Goal: Transaction & Acquisition: Obtain resource

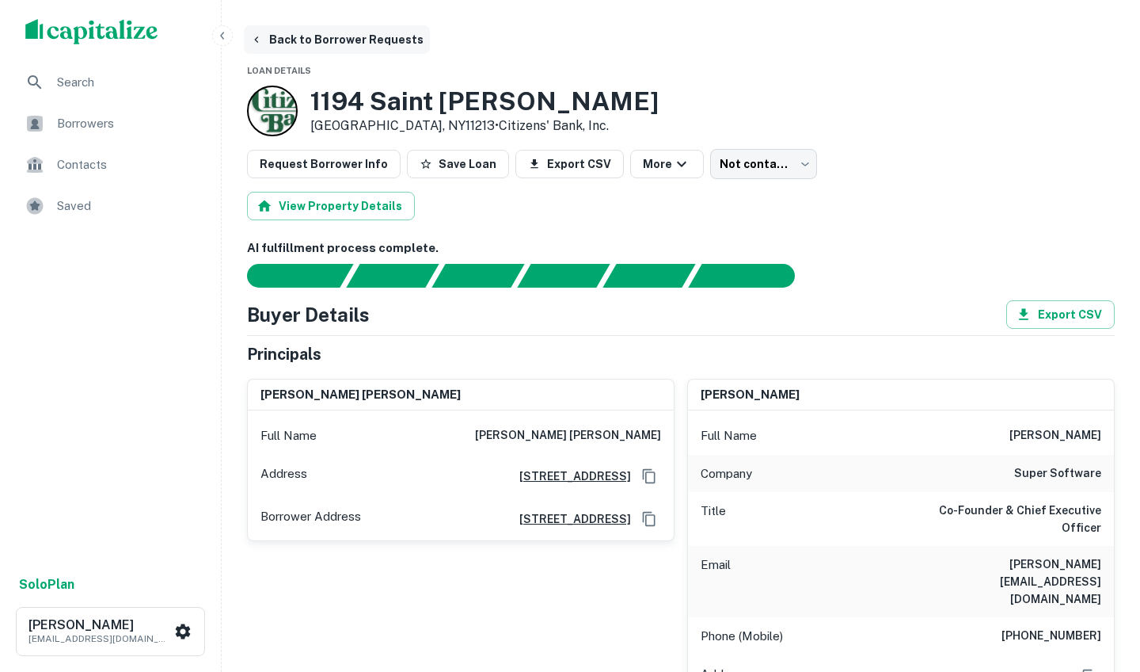
click at [291, 39] on button "Back to Borrower Requests" at bounding box center [337, 39] width 186 height 29
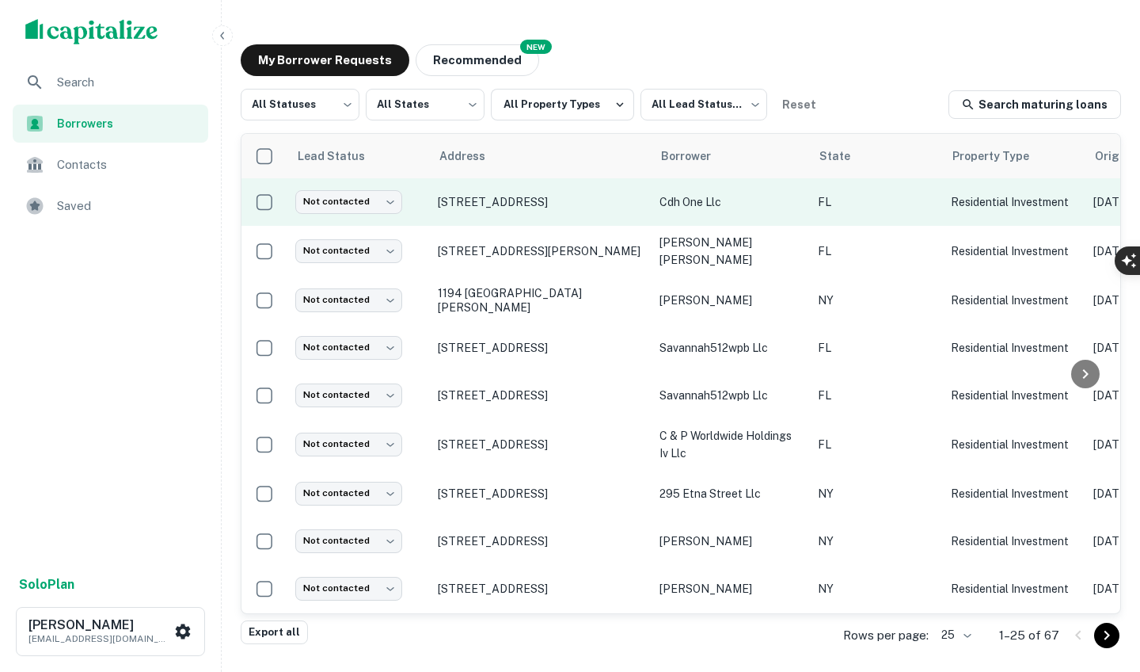
click at [595, 220] on td "721 Nw 2nd Ave Fort Lauderdale, FL33311" at bounding box center [541, 202] width 222 height 48
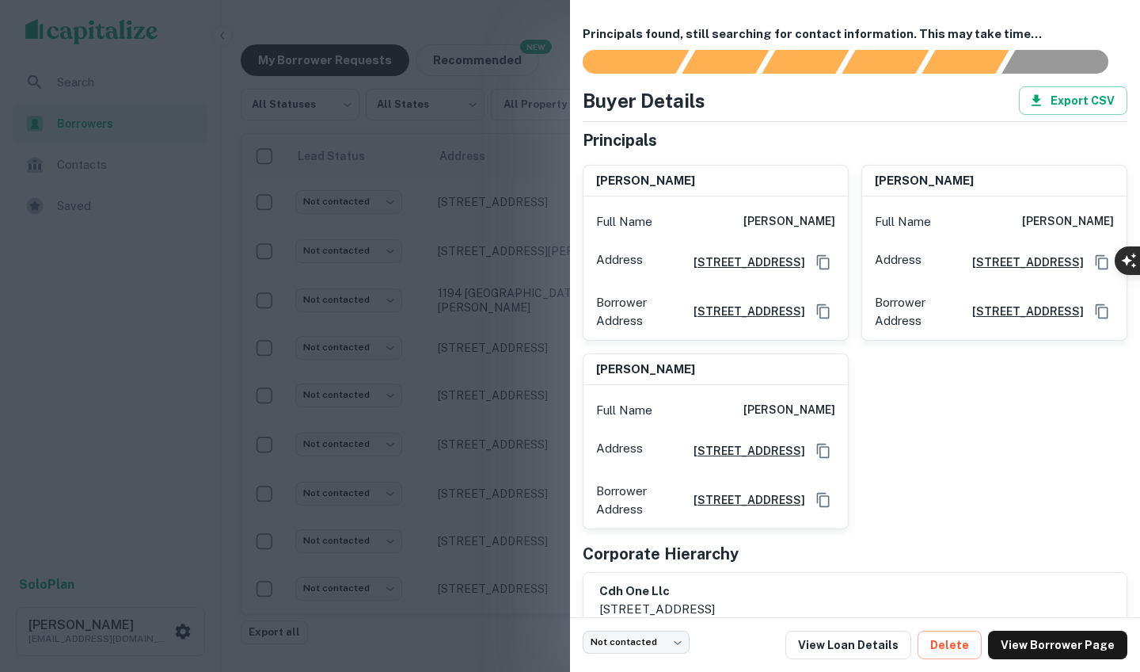
click at [493, 205] on div at bounding box center [570, 336] width 1140 height 672
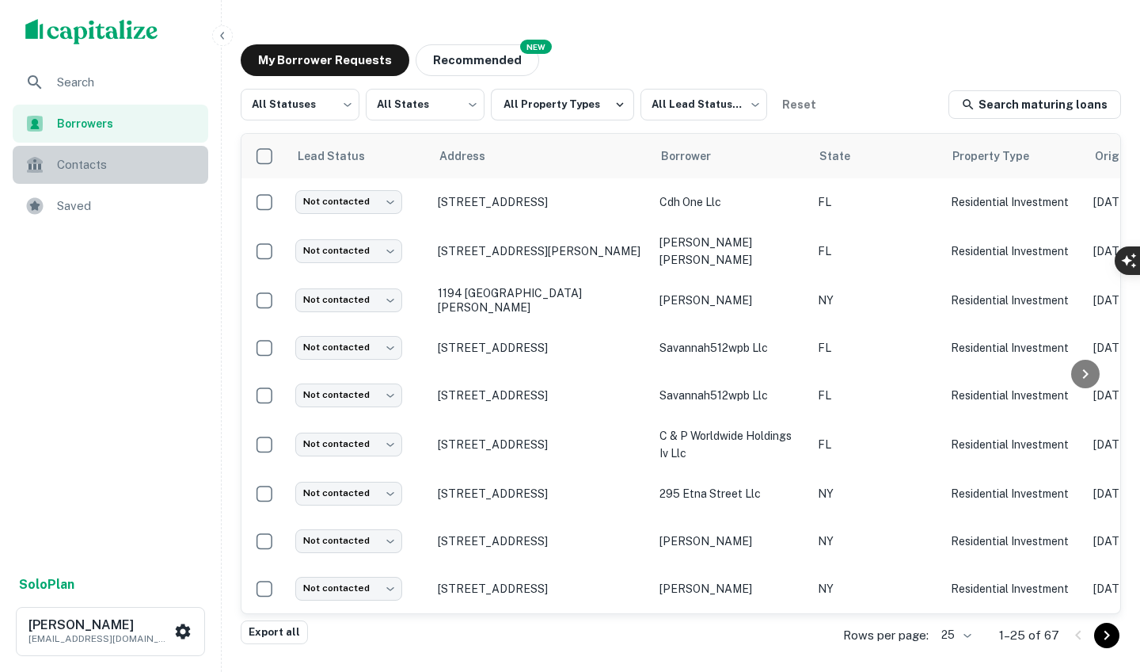
click at [85, 156] on span "Contacts" at bounding box center [128, 164] width 142 height 19
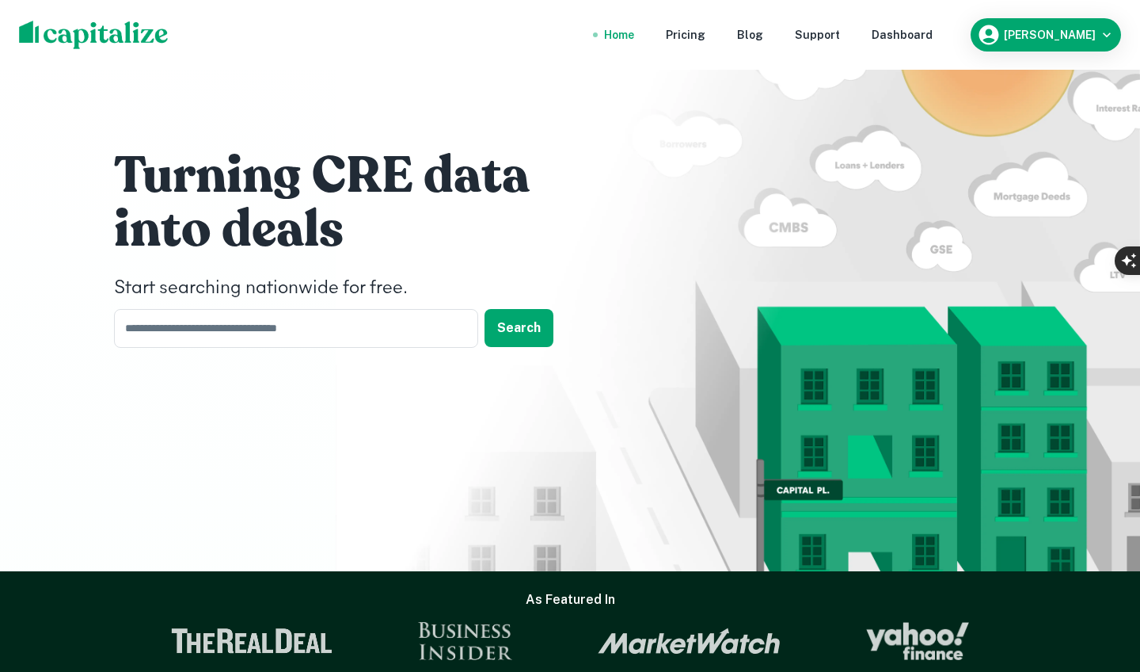
click at [913, 21] on nav "Home Pricing Blog Support Dashboard" at bounding box center [768, 34] width 379 height 35
click at [925, 38] on div "Dashboard" at bounding box center [902, 34] width 61 height 17
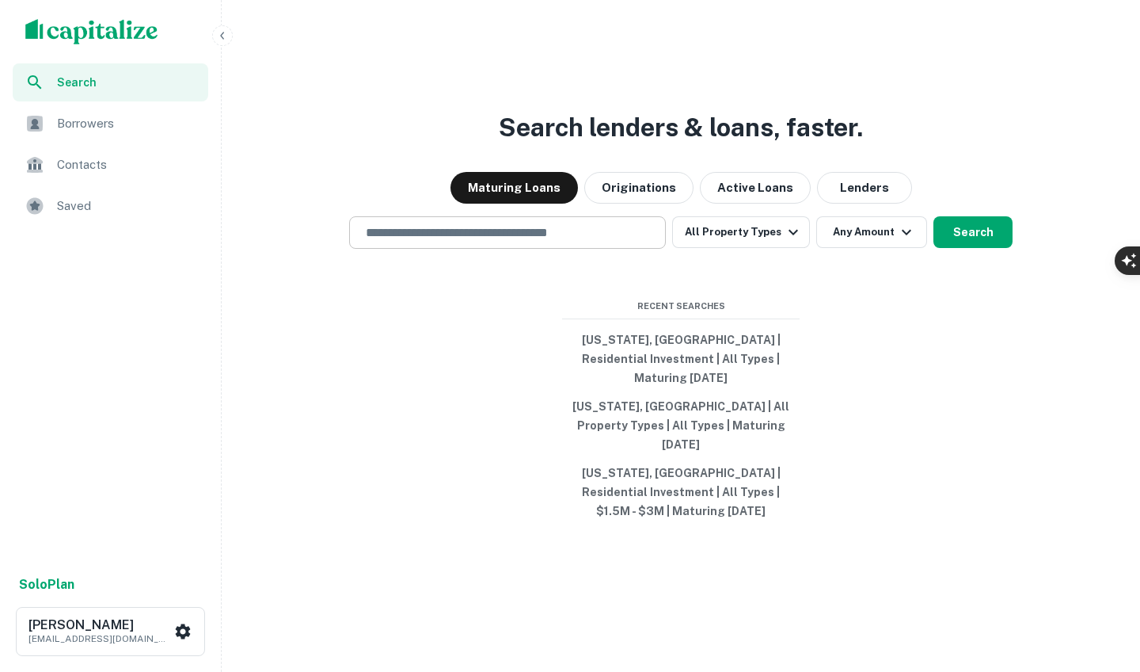
click at [570, 249] on div "​" at bounding box center [507, 232] width 317 height 32
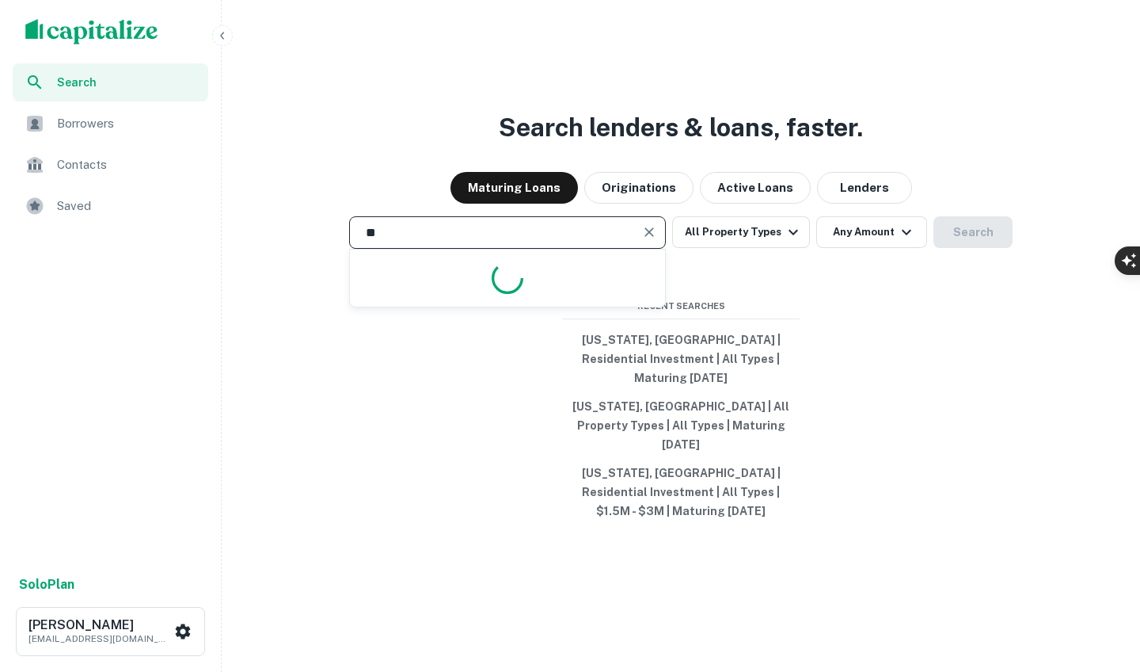
type input "*"
type input "**********"
click at [737, 248] on button "All Property Types" at bounding box center [741, 232] width 138 height 32
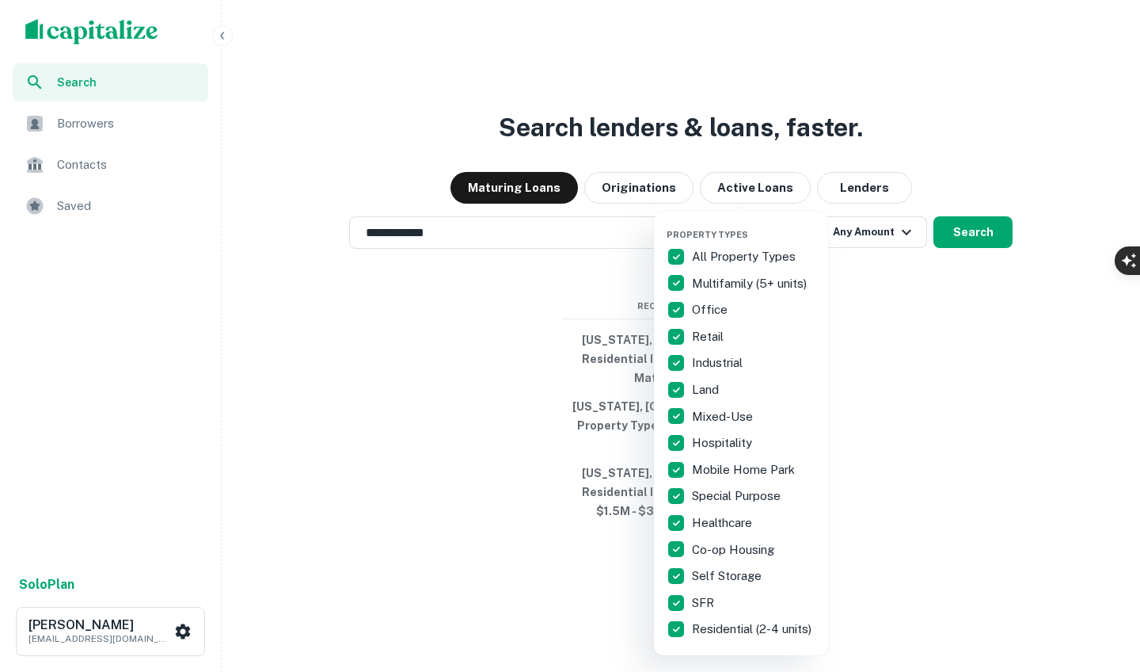
click at [687, 240] on div "Property Types All Property Types Multifamily (5+ units) Office Retail Industri…" at bounding box center [741, 433] width 149 height 418
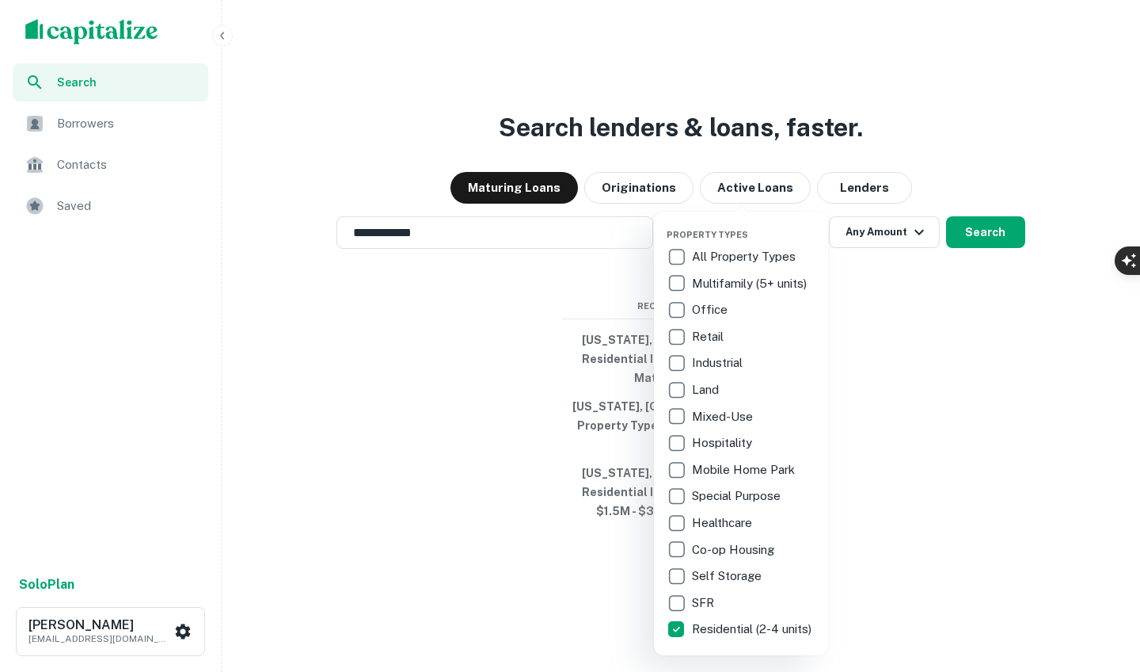
click at [881, 254] on div at bounding box center [570, 336] width 1140 height 672
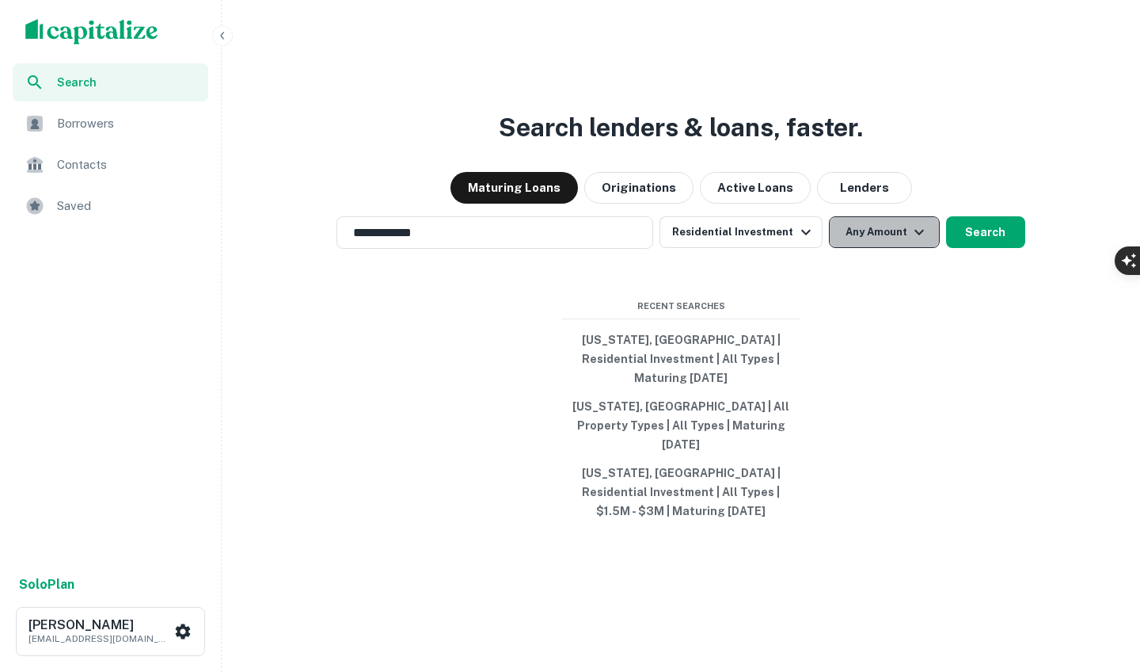
click at [892, 248] on button "Any Amount" at bounding box center [884, 232] width 111 height 32
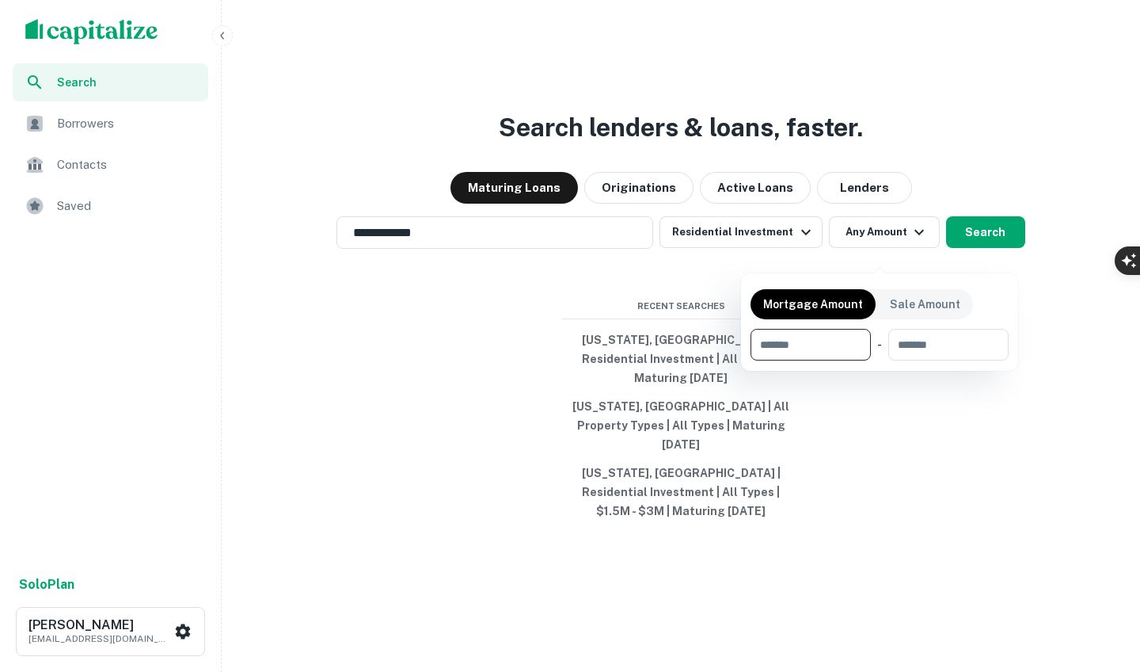
click at [820, 347] on input "number" at bounding box center [805, 345] width 109 height 32
click at [925, 359] on input "number" at bounding box center [942, 345] width 109 height 32
type input "*"
type input "*******"
click at [997, 268] on div at bounding box center [570, 336] width 1140 height 672
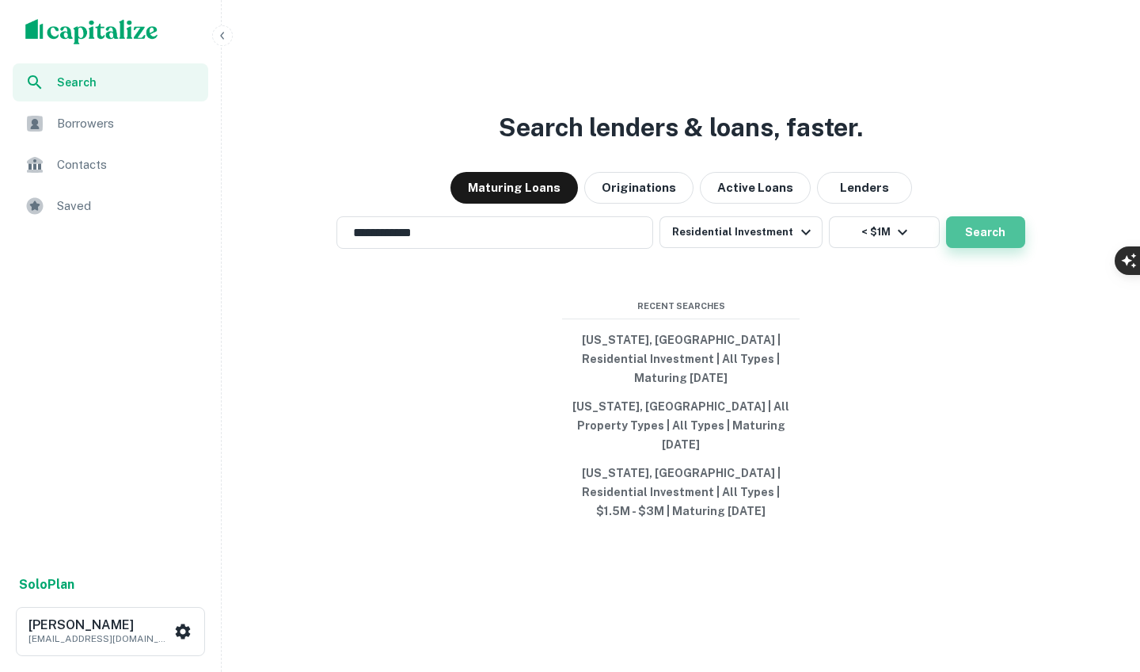
click at [975, 239] on button "Search" at bounding box center [985, 232] width 79 height 32
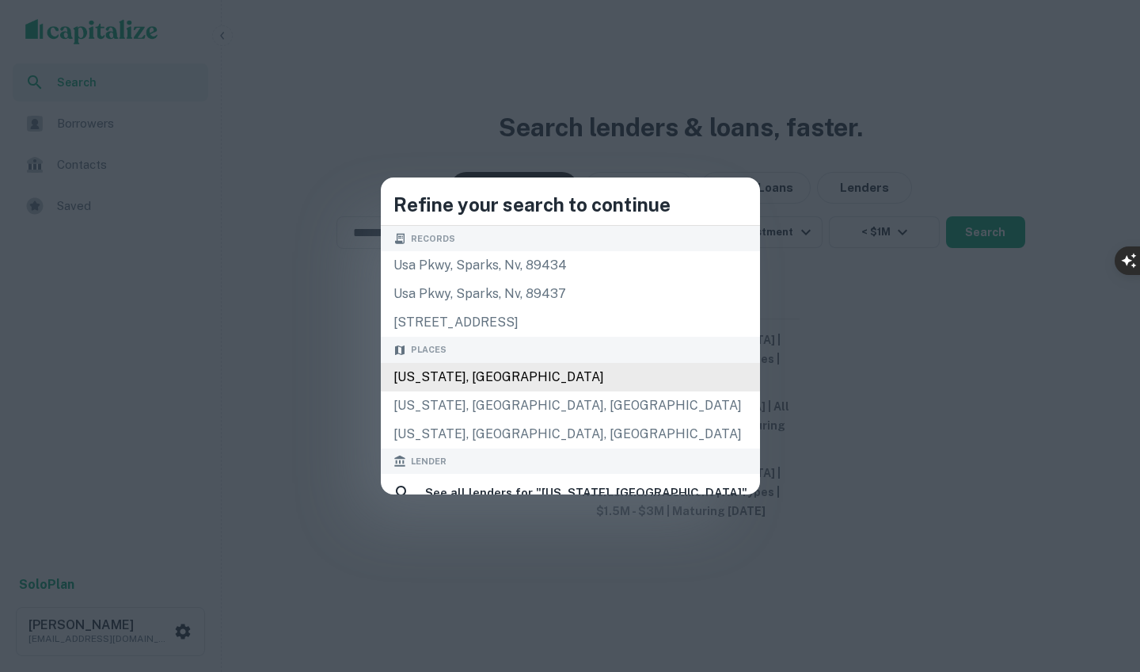
click at [493, 365] on div "Florida, USA" at bounding box center [570, 377] width 379 height 29
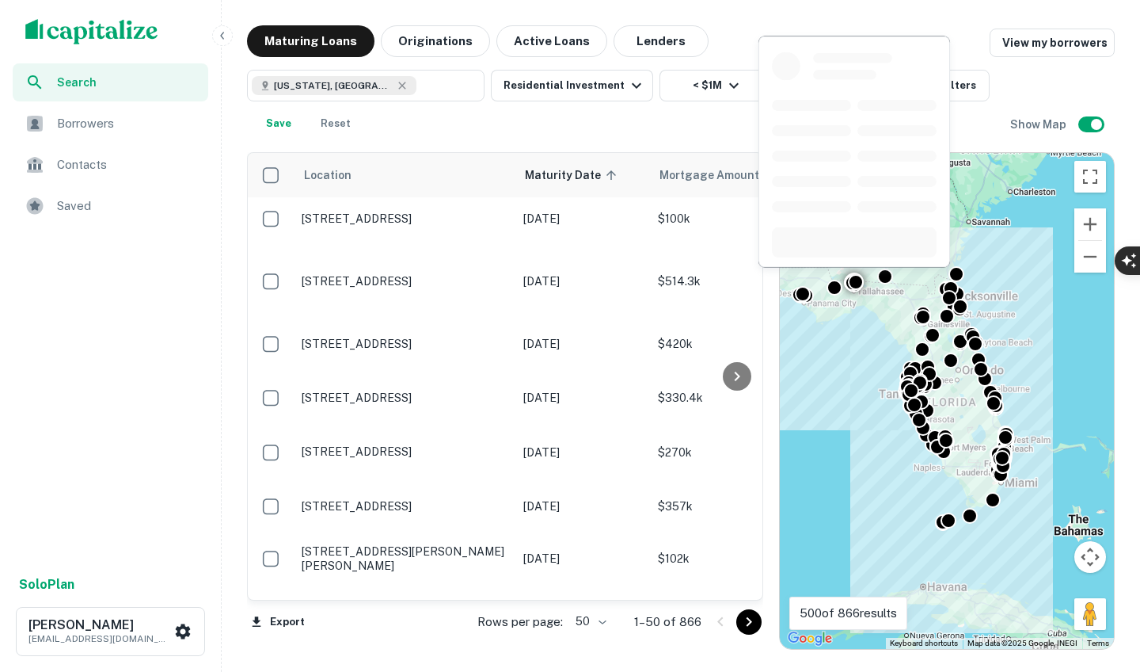
scroll to position [516, 0]
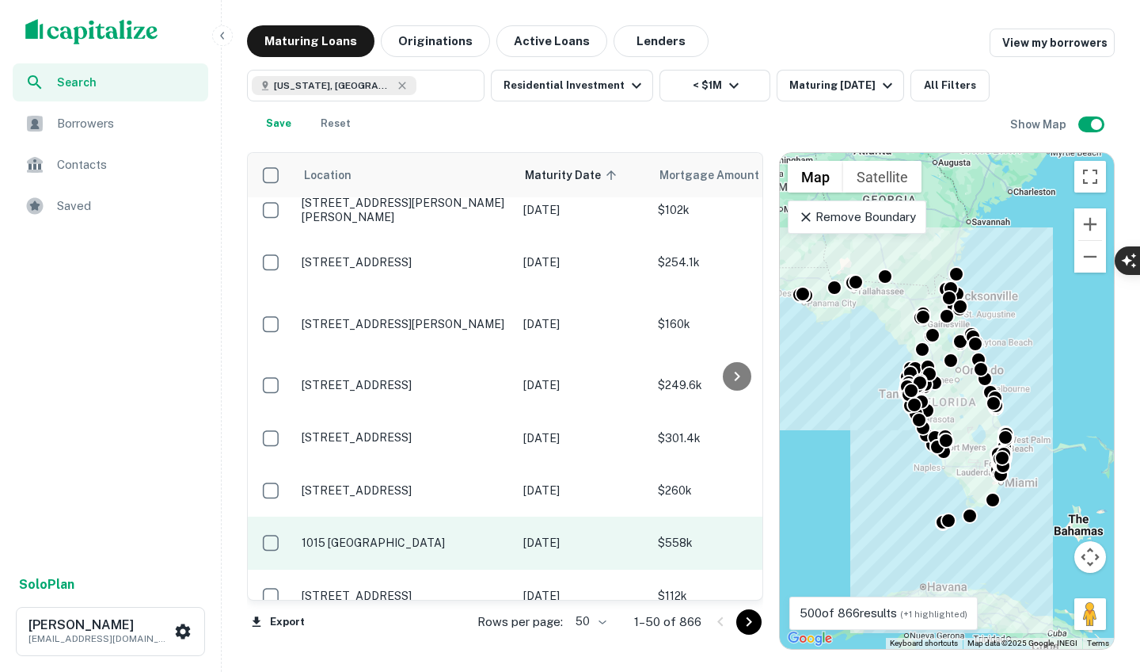
click at [443, 533] on td "1015 Citrus Isle Fort Lauderdale, FL33315" at bounding box center [405, 542] width 222 height 52
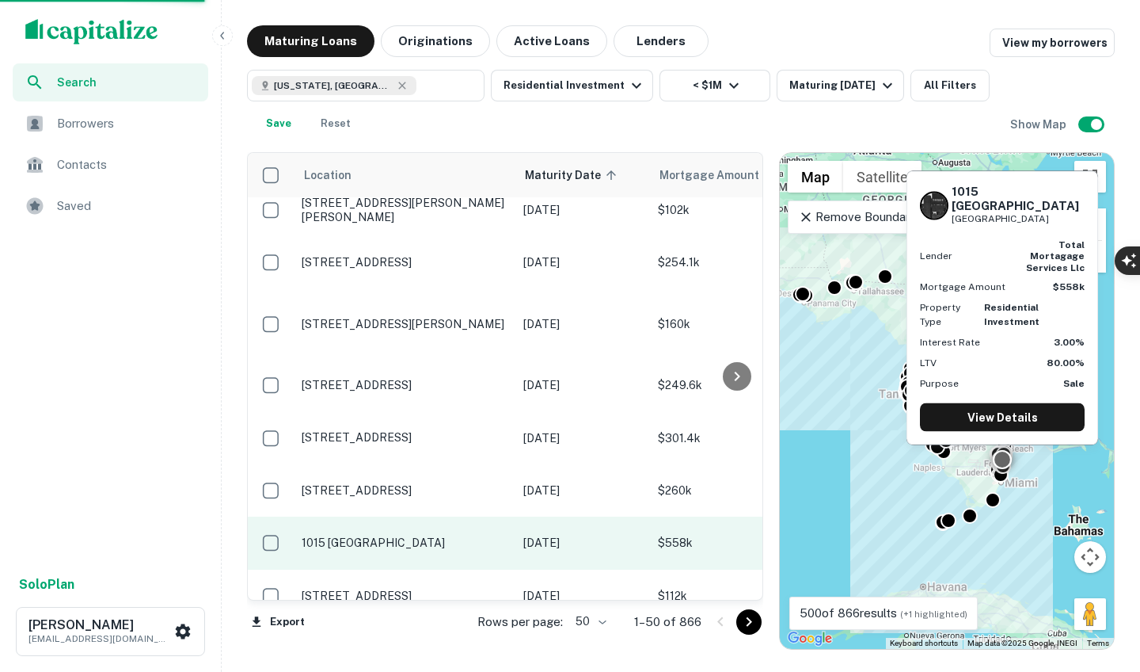
click at [443, 535] on p "1015 Citrus Isle Fort Lauderdale, FL33315" at bounding box center [405, 542] width 206 height 14
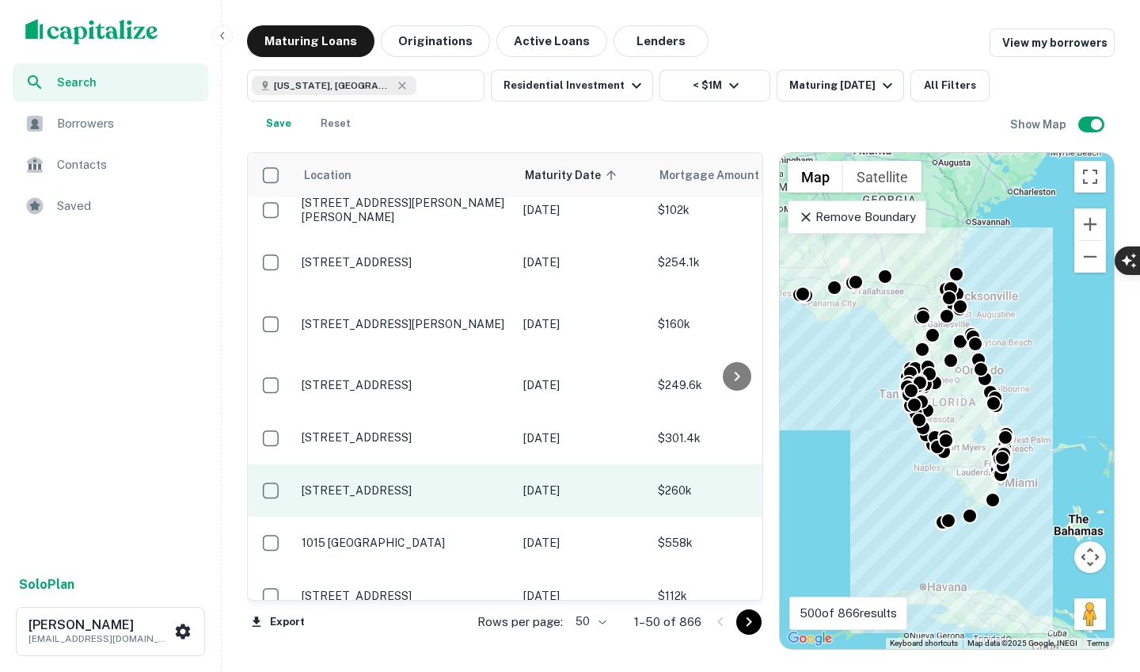
click at [508, 473] on td "1117 Ne 17th Ter Fort Lauderdale, FL33304" at bounding box center [405, 490] width 222 height 52
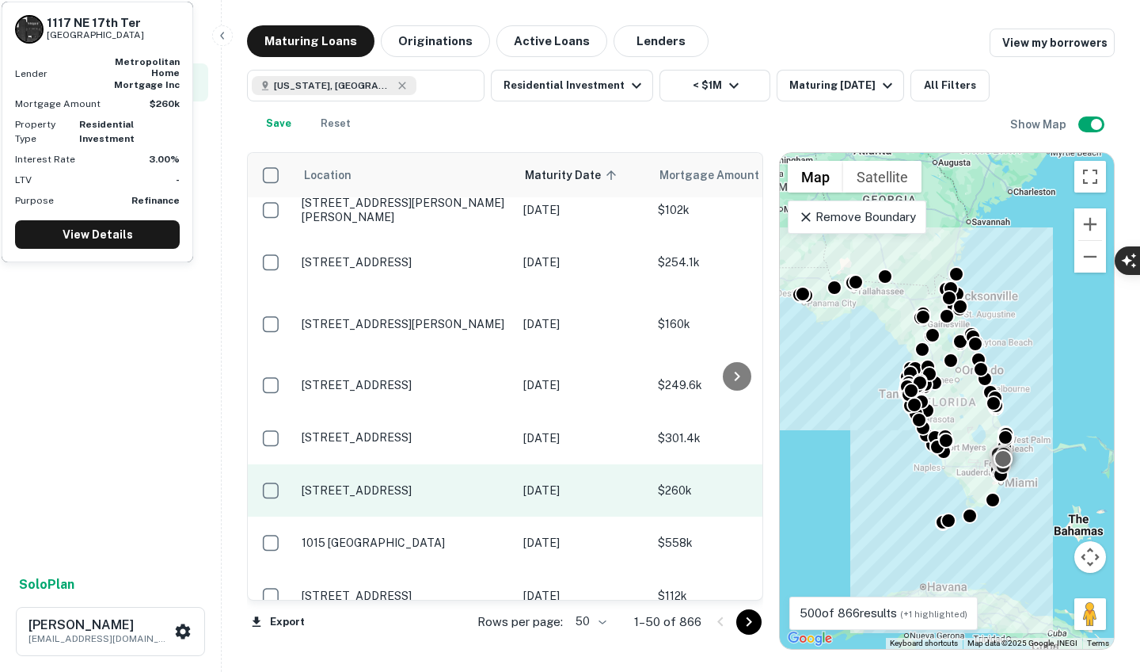
click at [493, 483] on p "1117 Ne 17th Ter Fort Lauderdale, FL33304" at bounding box center [405, 490] width 206 height 14
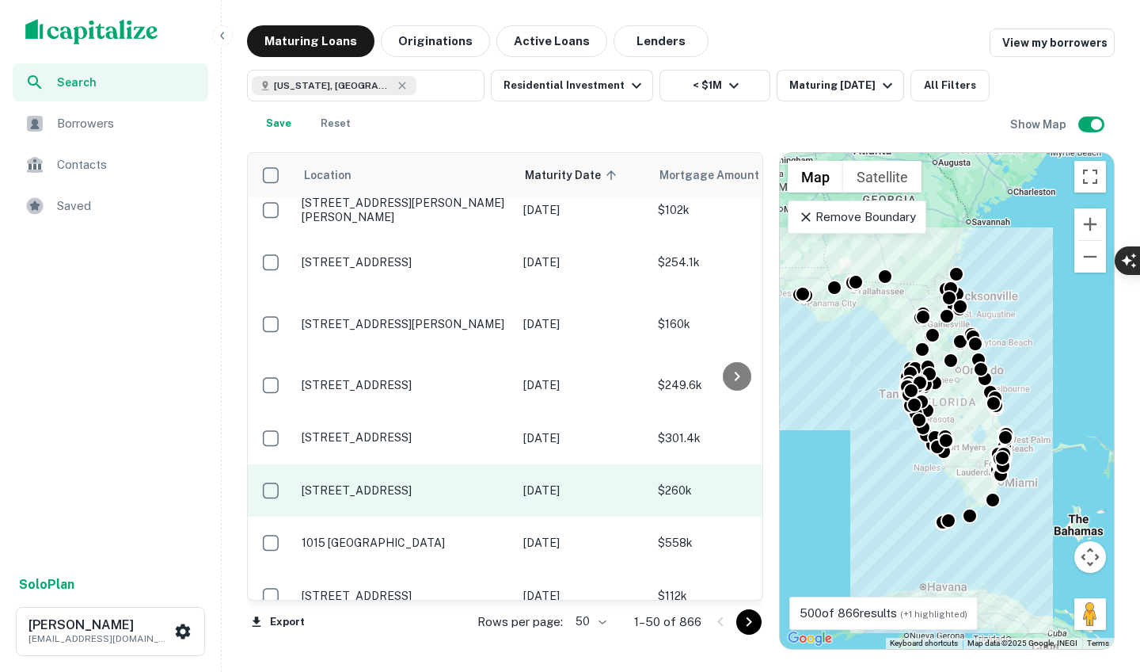
click at [500, 483] on p "1117 Ne 17th Ter Fort Lauderdale, FL33304" at bounding box center [405, 490] width 206 height 14
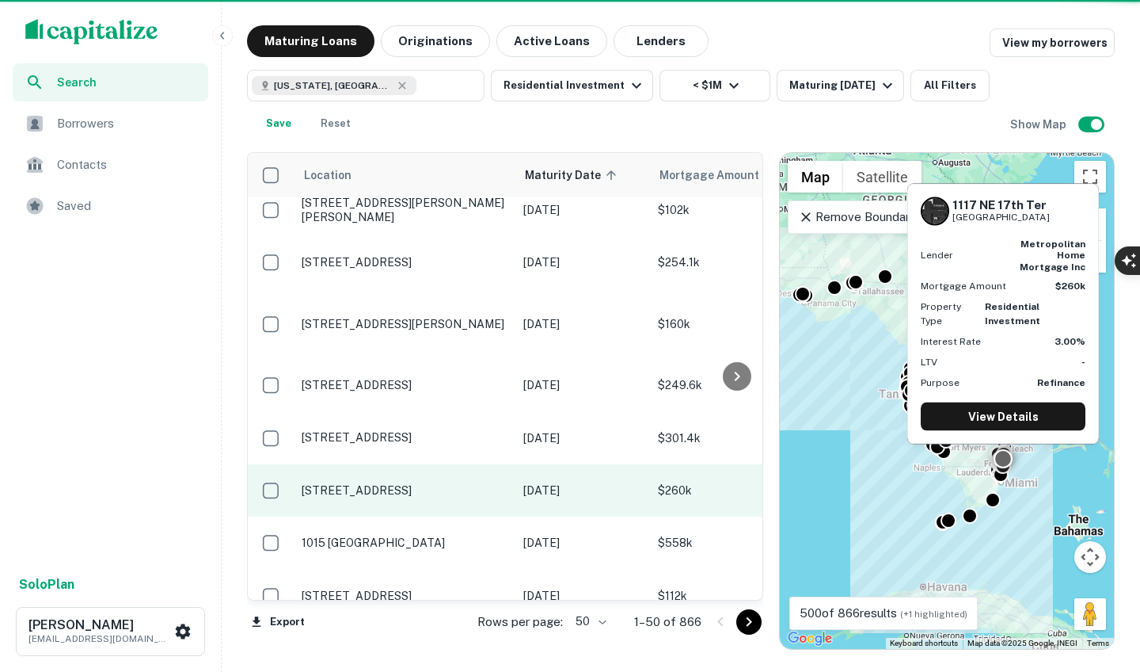
click at [432, 483] on p "1117 Ne 17th Ter Fort Lauderdale, FL33304" at bounding box center [405, 490] width 206 height 14
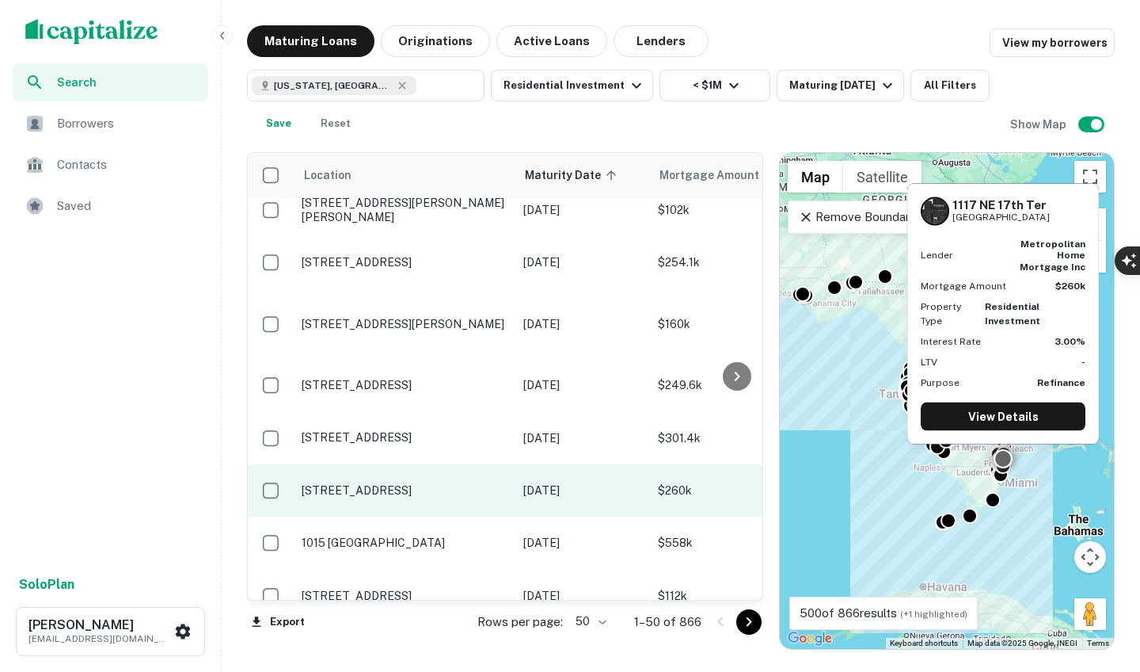
click at [432, 483] on p "1117 Ne 17th Ter Fort Lauderdale, FL33304" at bounding box center [405, 490] width 206 height 14
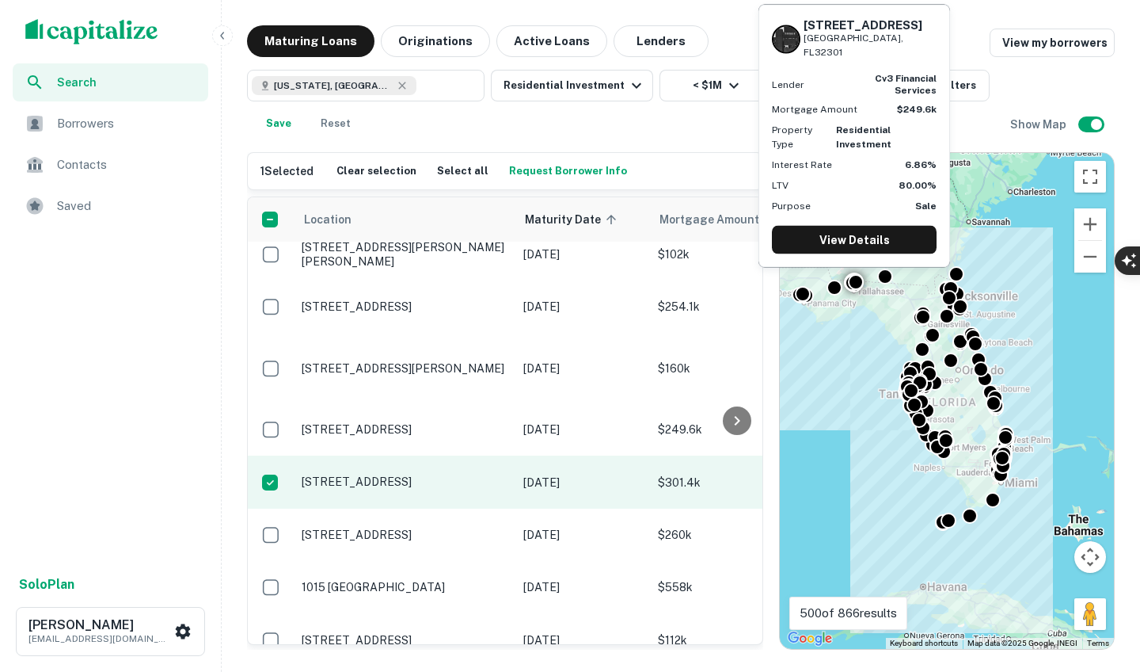
click at [483, 455] on td "1648 Sw 28th Ave Fort Lauderdale, FL33312" at bounding box center [405, 481] width 222 height 52
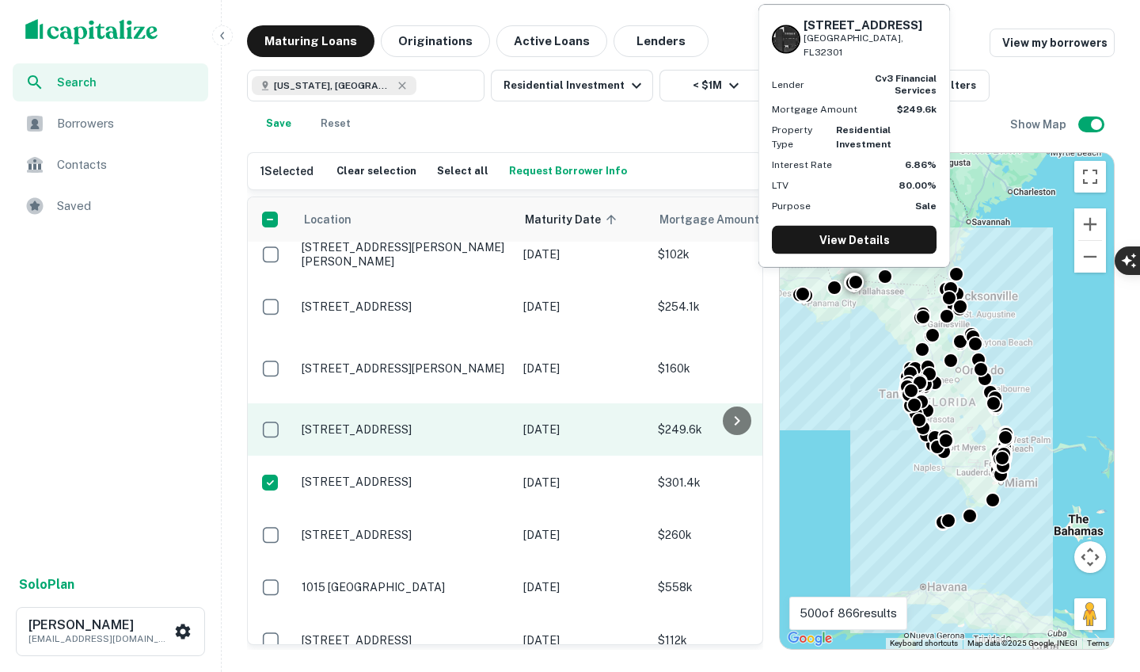
click at [410, 422] on p "302 Vantage Point Ln Tallahassee, FL32301" at bounding box center [405, 429] width 206 height 14
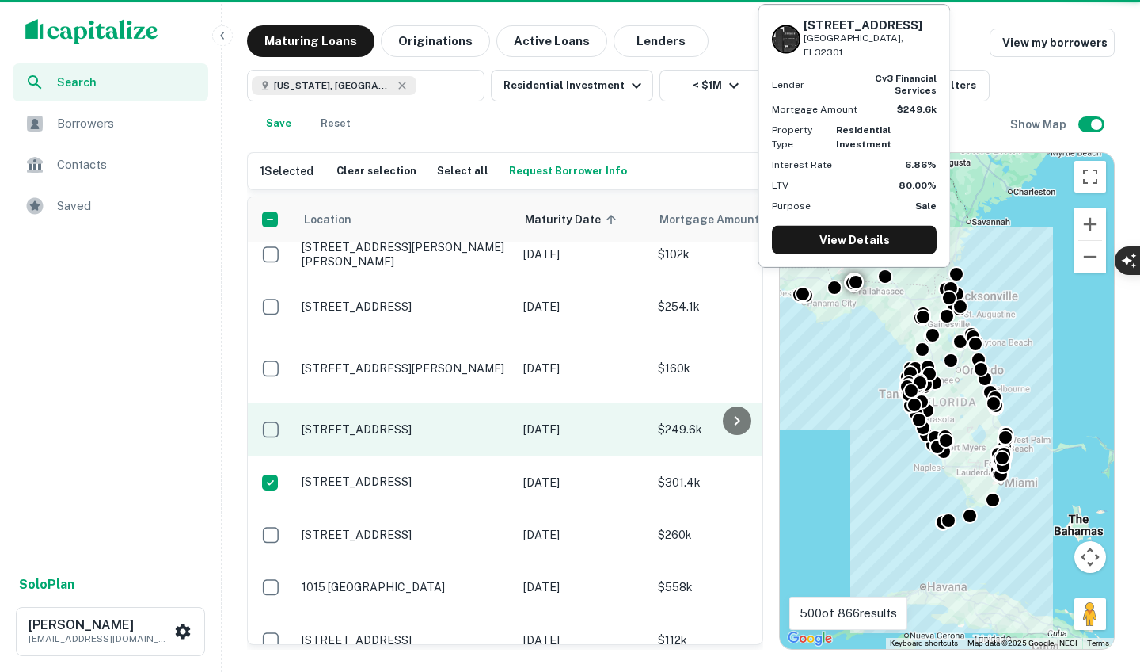
click at [382, 422] on p "302 Vantage Point Ln Tallahassee, FL32301" at bounding box center [405, 429] width 206 height 14
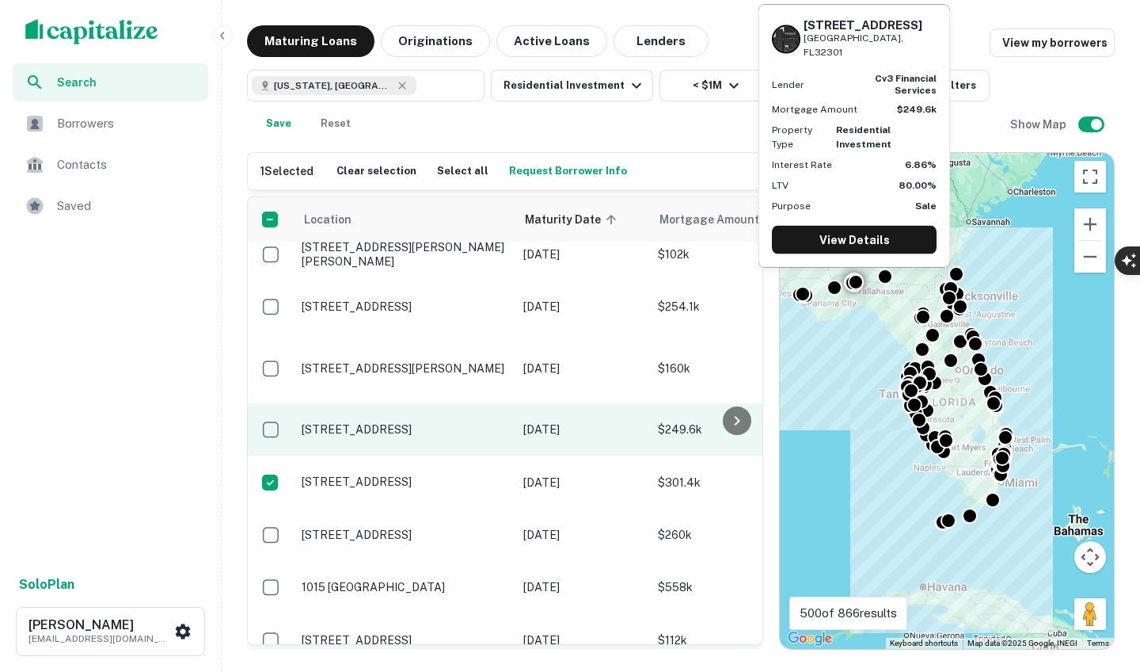
click at [382, 422] on p "302 Vantage Point Ln Tallahassee, FL32301" at bounding box center [405, 429] width 206 height 14
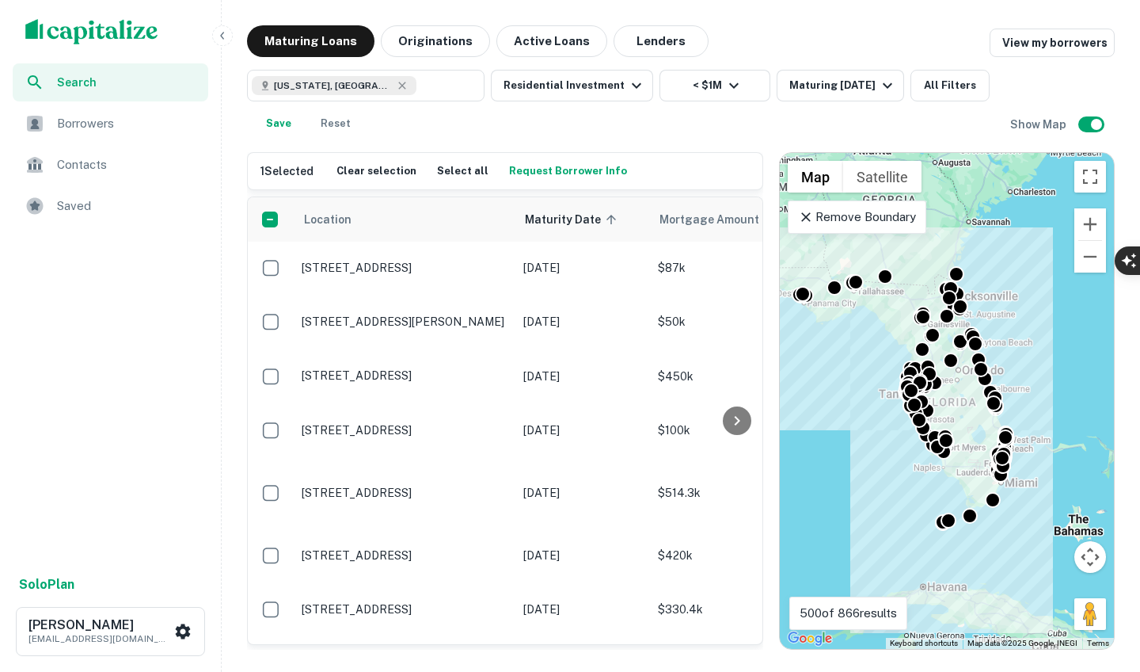
click at [612, 140] on div "1 Selected Clear selection Select all Request Borrower Info Location Maturity D…" at bounding box center [681, 394] width 868 height 510
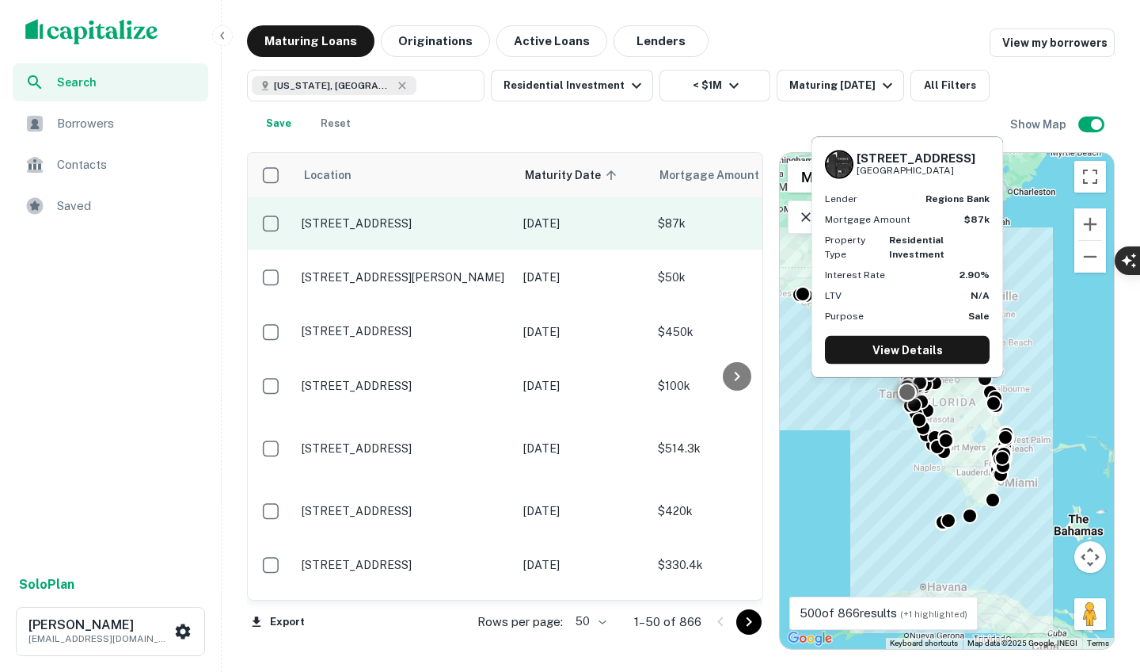
click at [310, 221] on p "13200 3rd St E Madeira Beach, FL33708" at bounding box center [405, 223] width 206 height 14
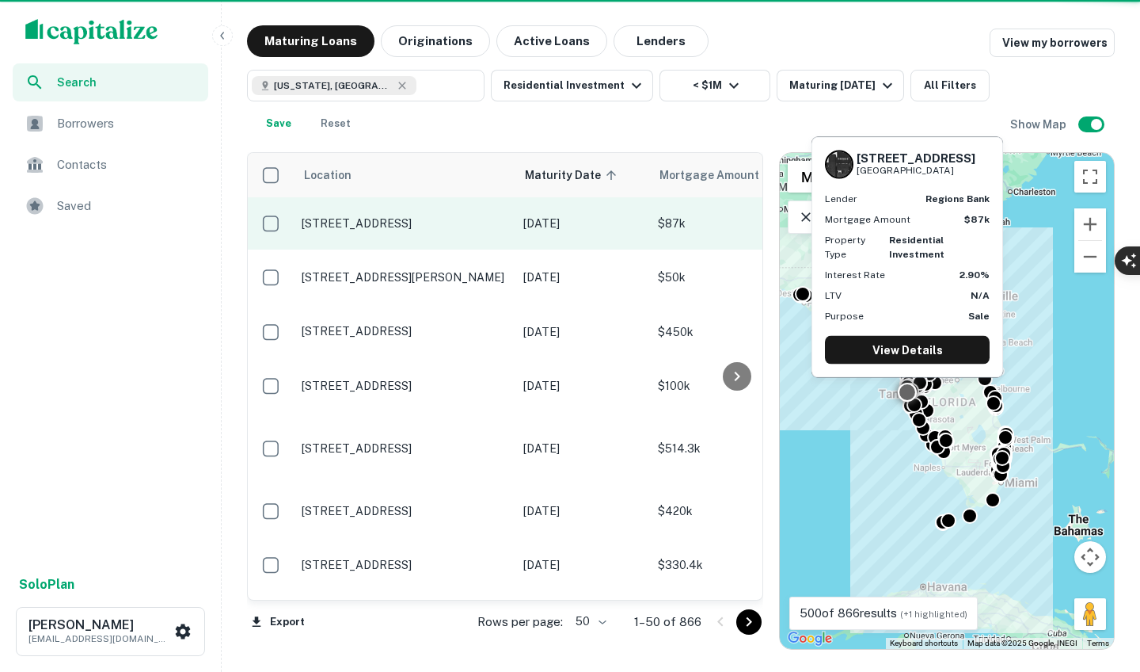
click at [310, 221] on p "13200 3rd St E Madeira Beach, FL33708" at bounding box center [405, 223] width 206 height 14
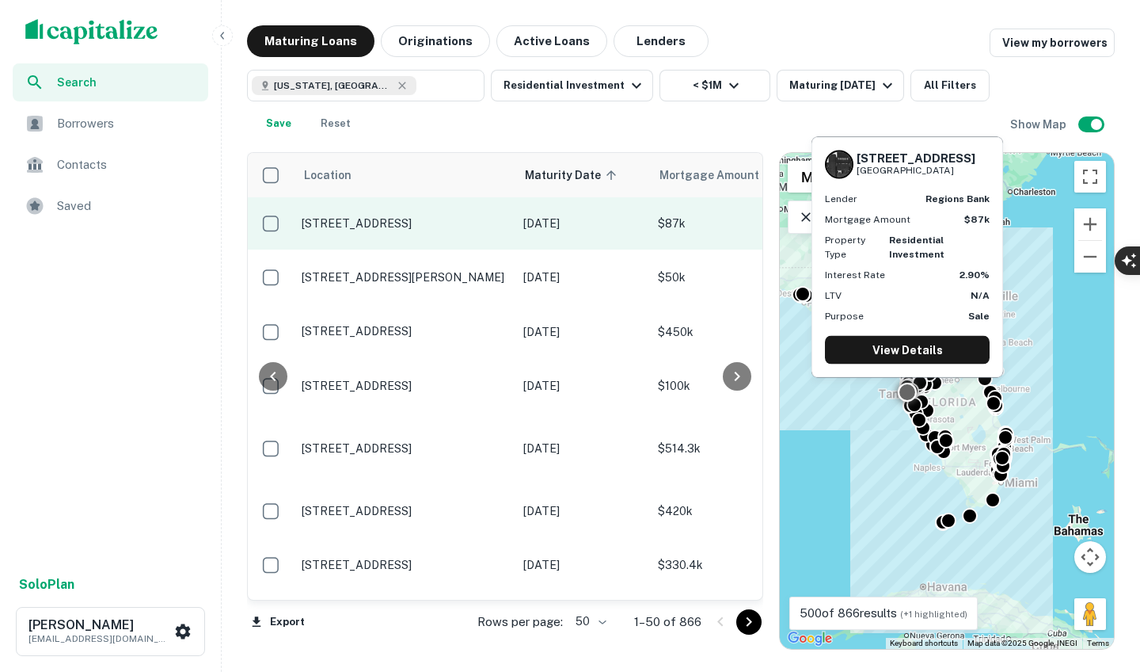
scroll to position [0, 263]
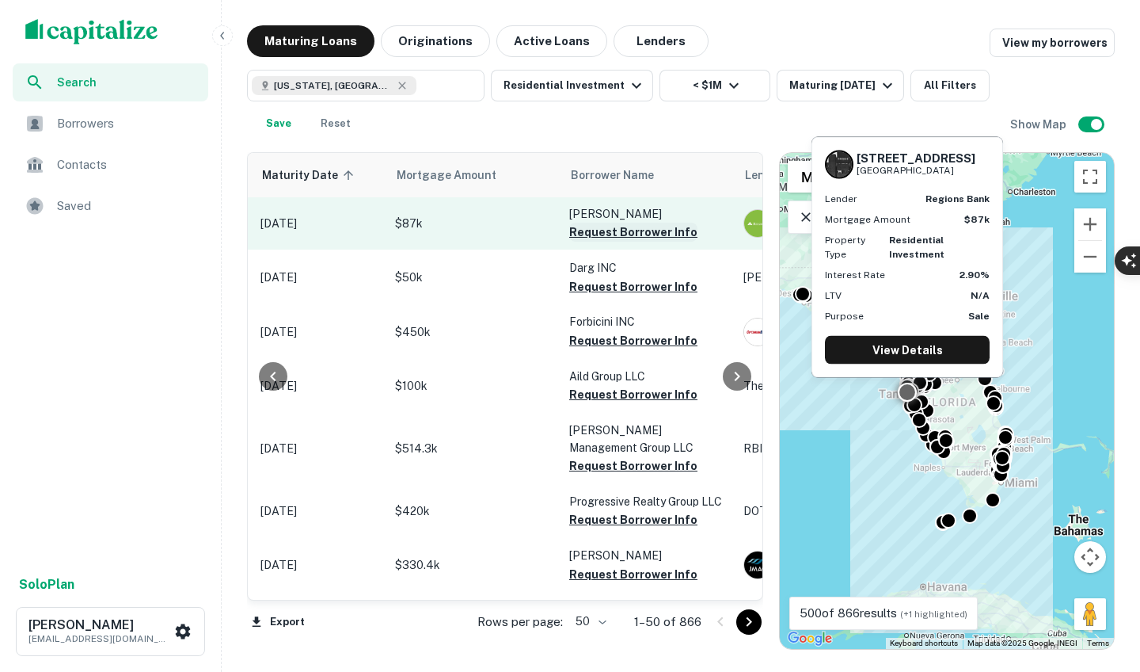
click at [621, 230] on button "Request Borrower Info" at bounding box center [633, 232] width 128 height 19
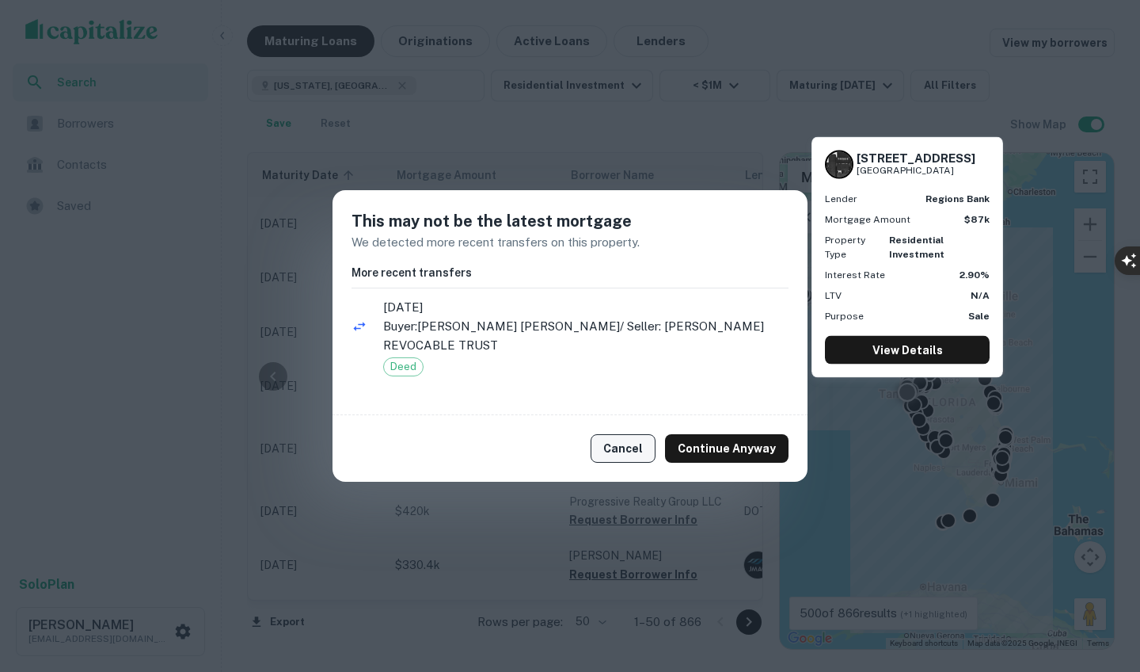
click at [605, 462] on button "Cancel" at bounding box center [623, 448] width 65 height 29
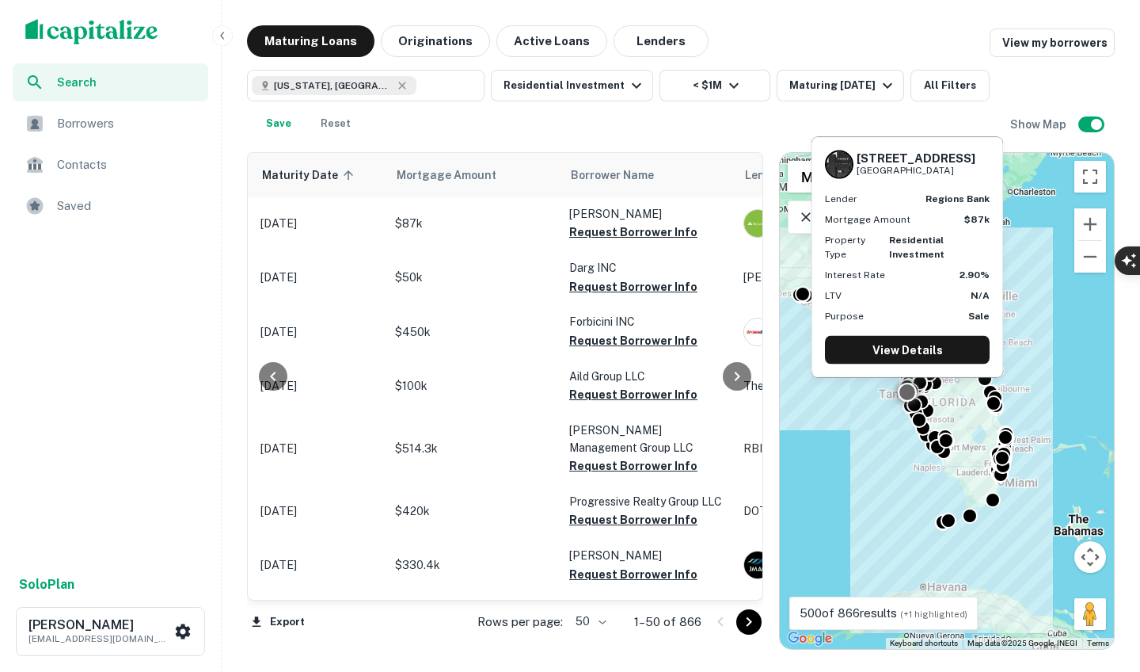
click at [612, 451] on button "Cancel" at bounding box center [623, 448] width 65 height 29
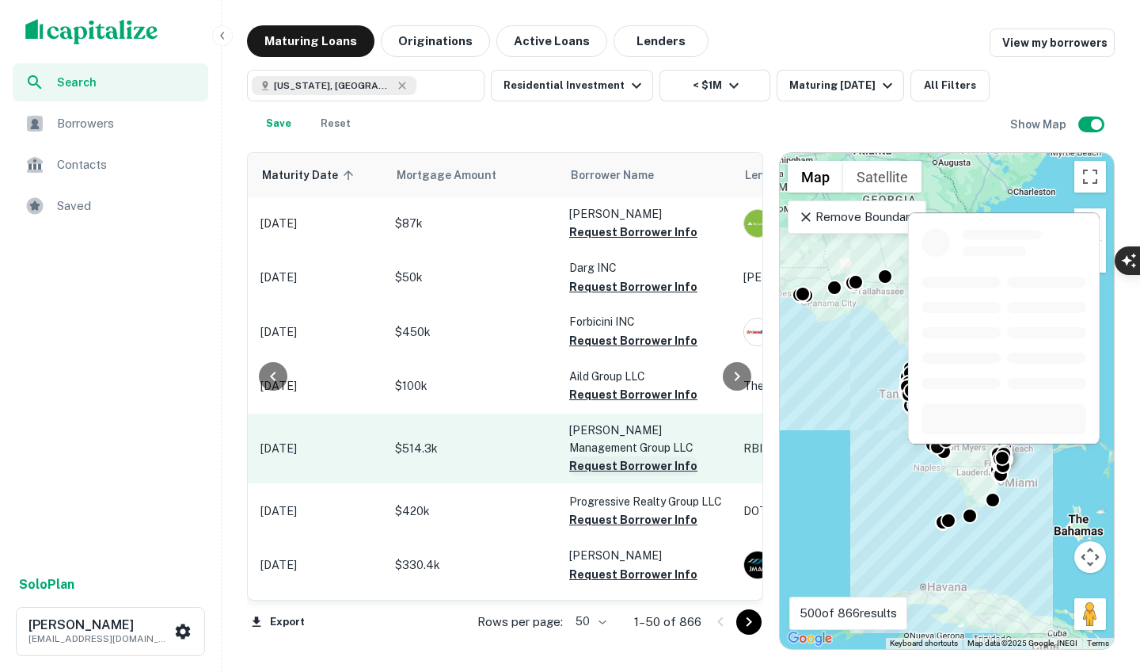
click at [612, 456] on button "Request Borrower Info" at bounding box center [633, 465] width 128 height 19
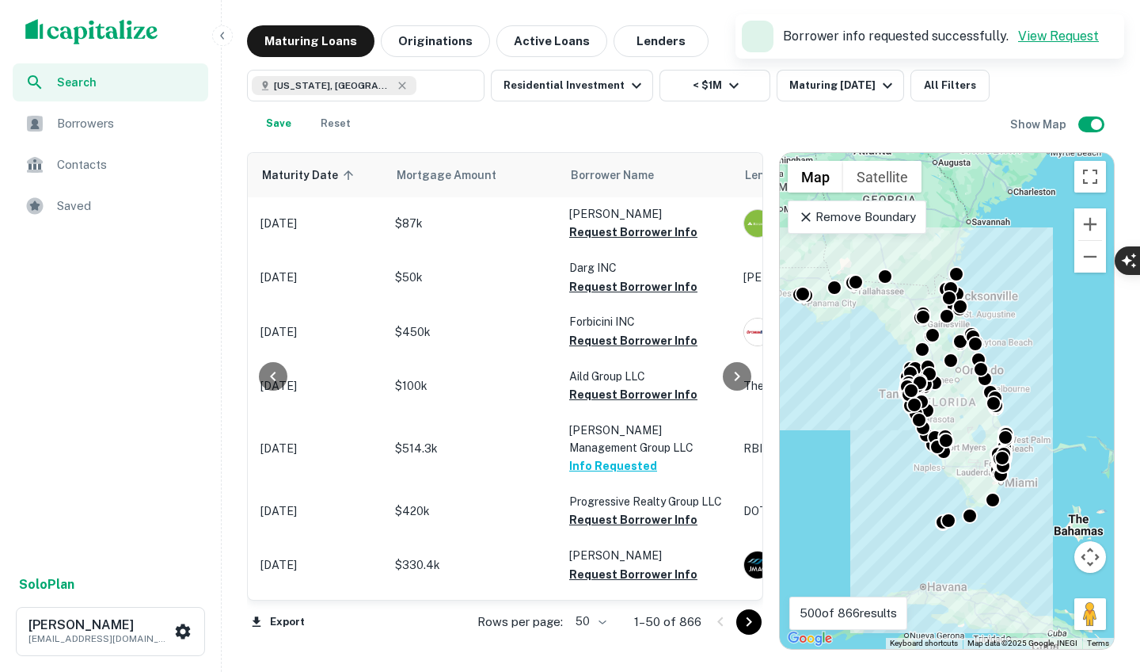
click at [1045, 29] on link "View Request" at bounding box center [1058, 36] width 81 height 15
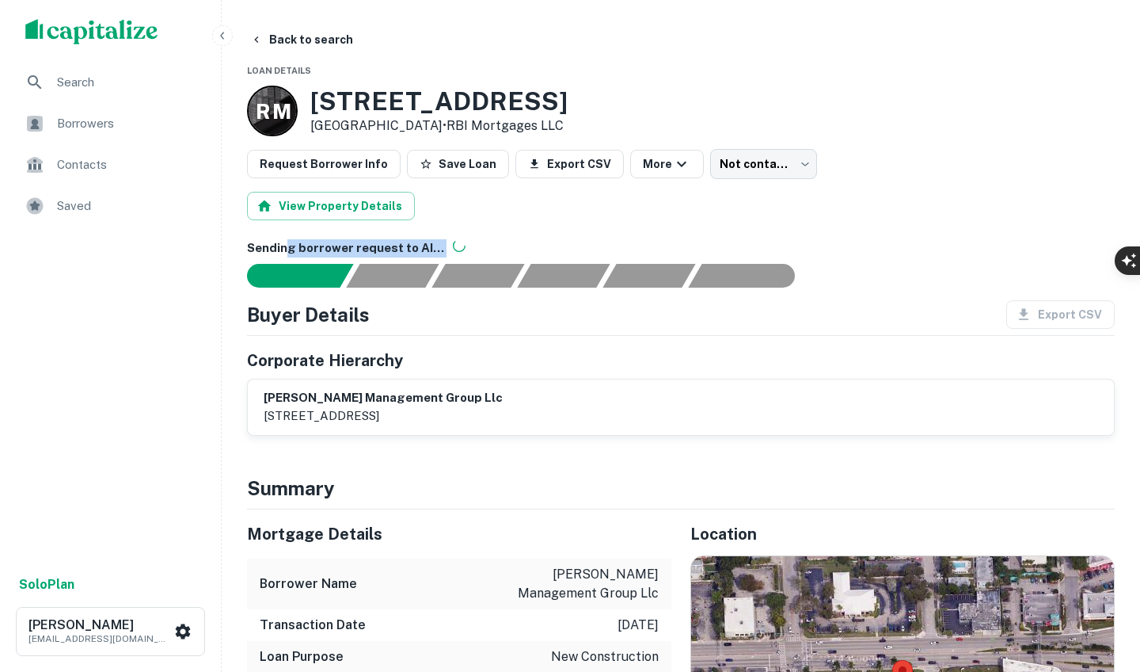
drag, startPoint x: 287, startPoint y: 245, endPoint x: 450, endPoint y: 251, distance: 163.2
click at [452, 251] on h6 "Sending borrower request to AI..." at bounding box center [681, 248] width 868 height 18
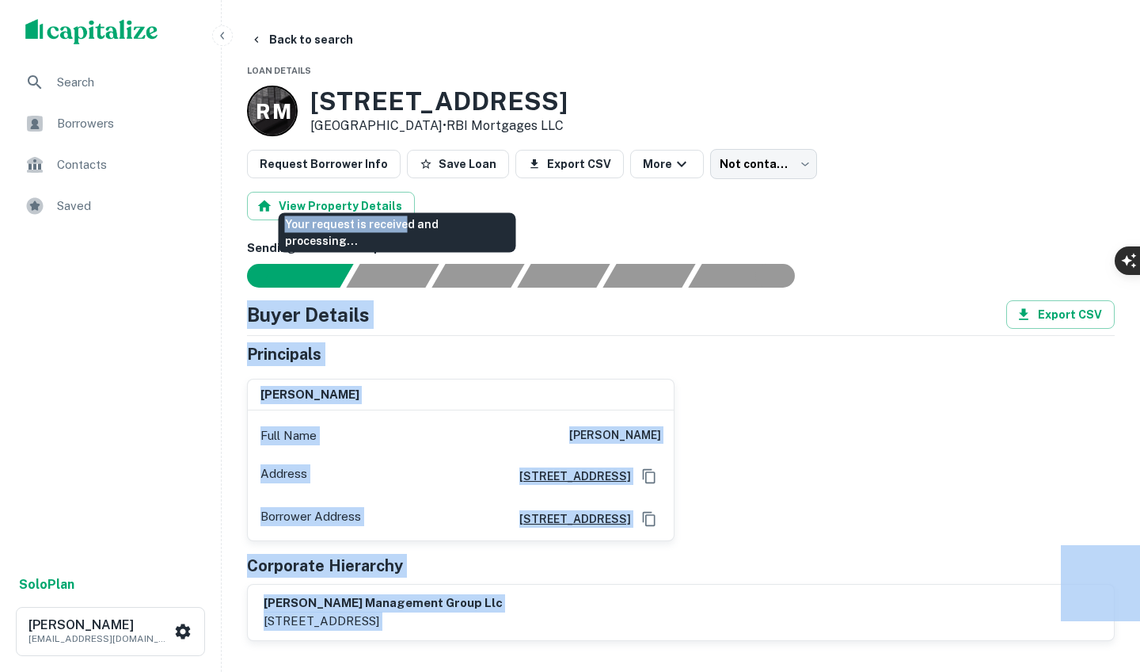
drag, startPoint x: 402, startPoint y: 242, endPoint x: 523, endPoint y: 239, distance: 120.4
click at [526, 242] on body "Search Borrowers Contacts Saved Solo Plan Charles Fite charleyfite@gmail.com Ba…" at bounding box center [570, 336] width 1140 height 672
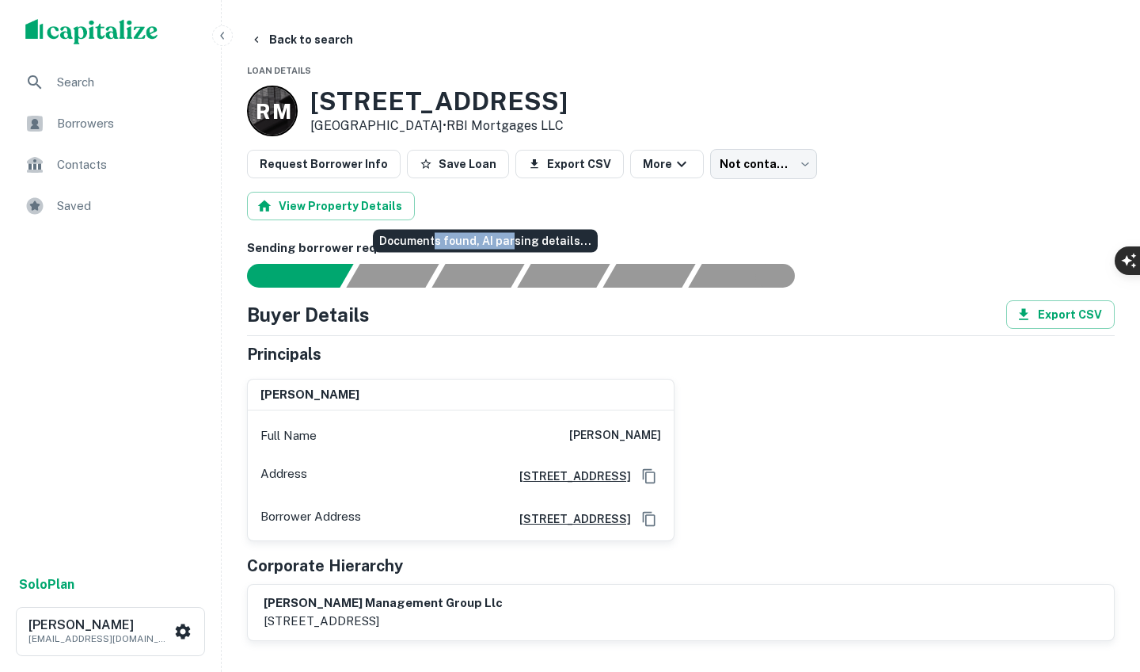
drag, startPoint x: 431, startPoint y: 242, endPoint x: 507, endPoint y: 240, distance: 76.0
click at [509, 241] on div "Documents found, AI parsing details..." at bounding box center [485, 241] width 225 height 23
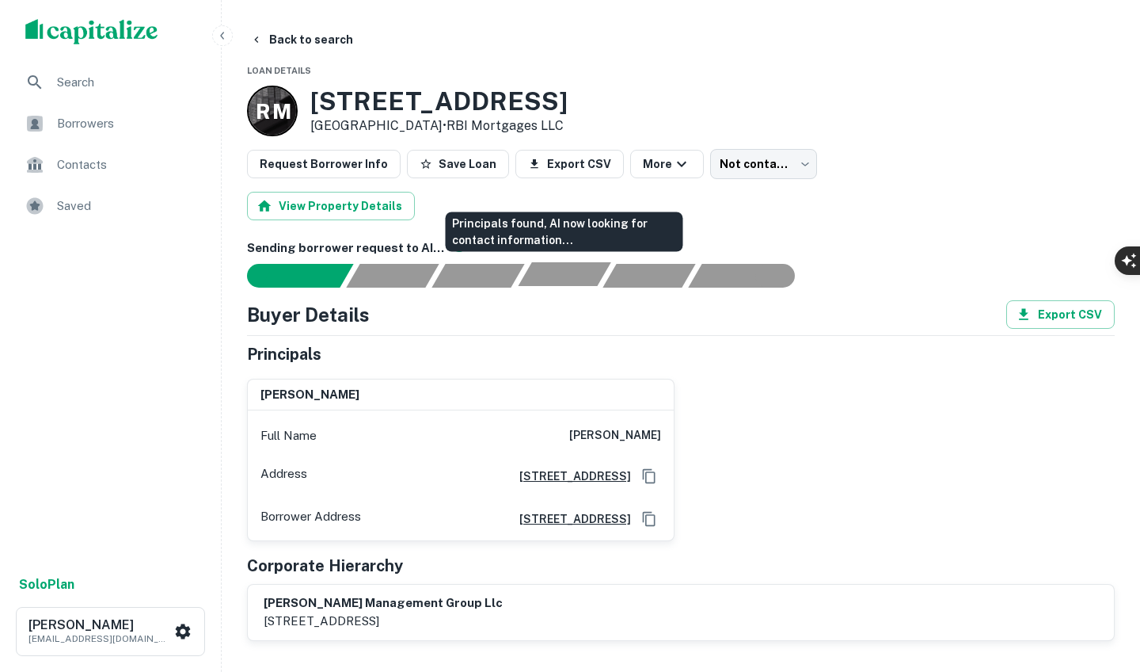
click at [566, 279] on div "Principals found, AI now looking for contact information..." at bounding box center [564, 274] width 93 height 24
drag, startPoint x: 492, startPoint y: 237, endPoint x: 597, endPoint y: 235, distance: 105.3
click at [598, 236] on div "Principals found, AI now looking for contact information..." at bounding box center [564, 233] width 238 height 40
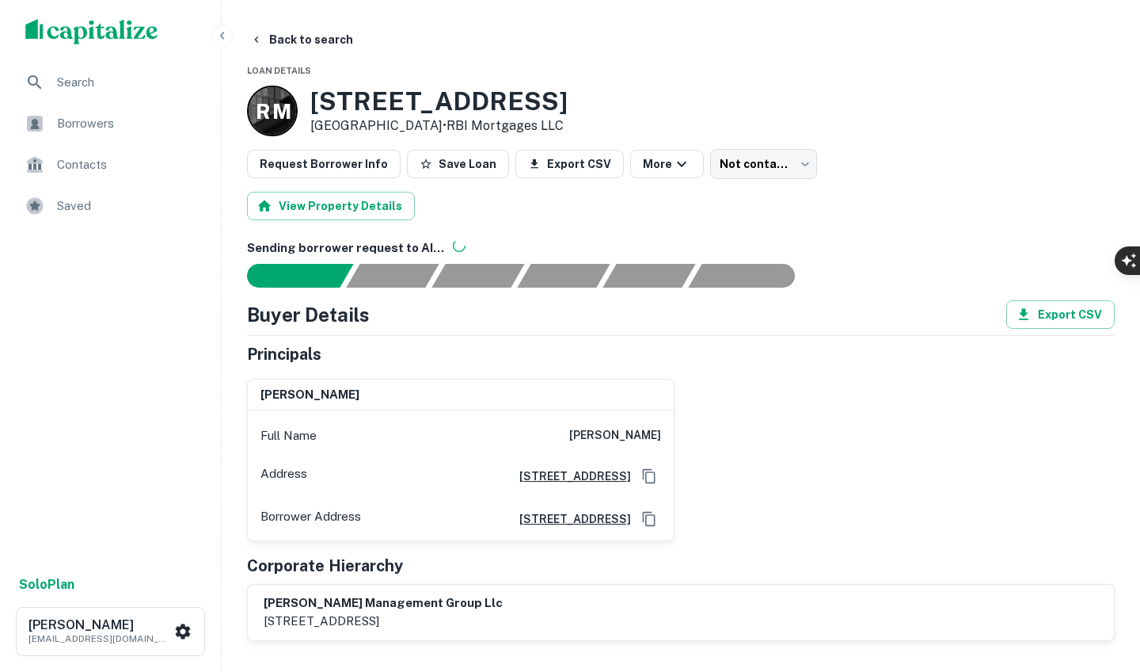
click at [546, 291] on div "Sending borrower request to AI... Buyer Details Export CSV Principals rafael ri…" at bounding box center [681, 439] width 868 height 401
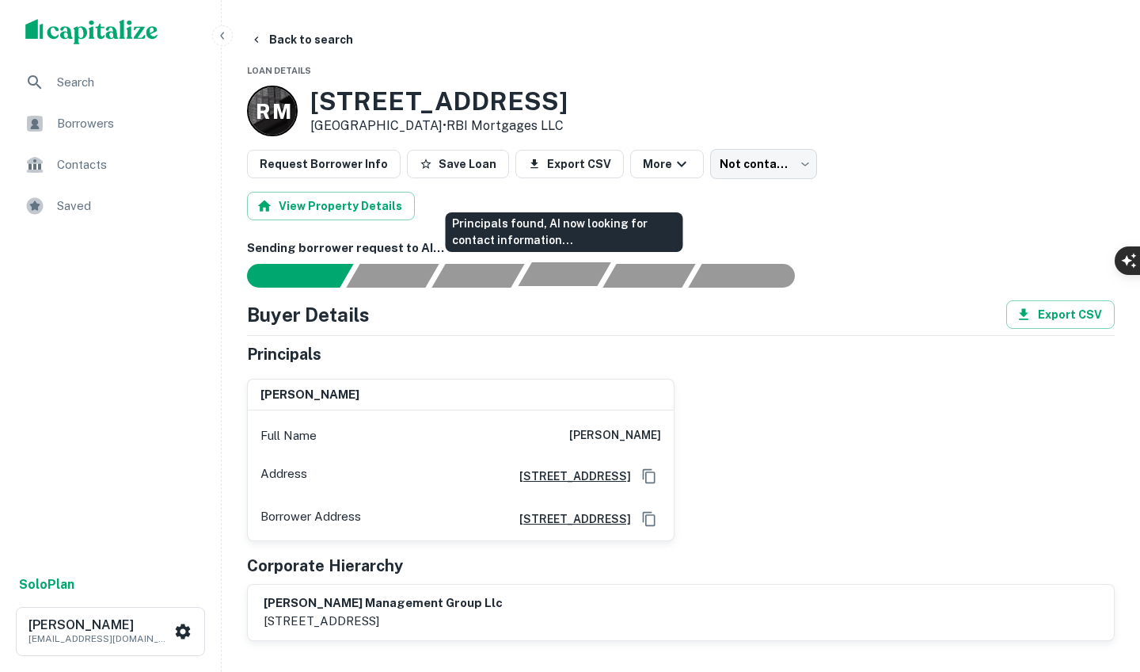
click at [553, 277] on div "Principals found, AI now looking for contact information..." at bounding box center [564, 274] width 93 height 24
drag, startPoint x: 500, startPoint y: 217, endPoint x: 577, endPoint y: 255, distance: 85.7
click at [579, 256] on div "Principals found, AI now looking for contact information..." at bounding box center [563, 237] width 241 height 52
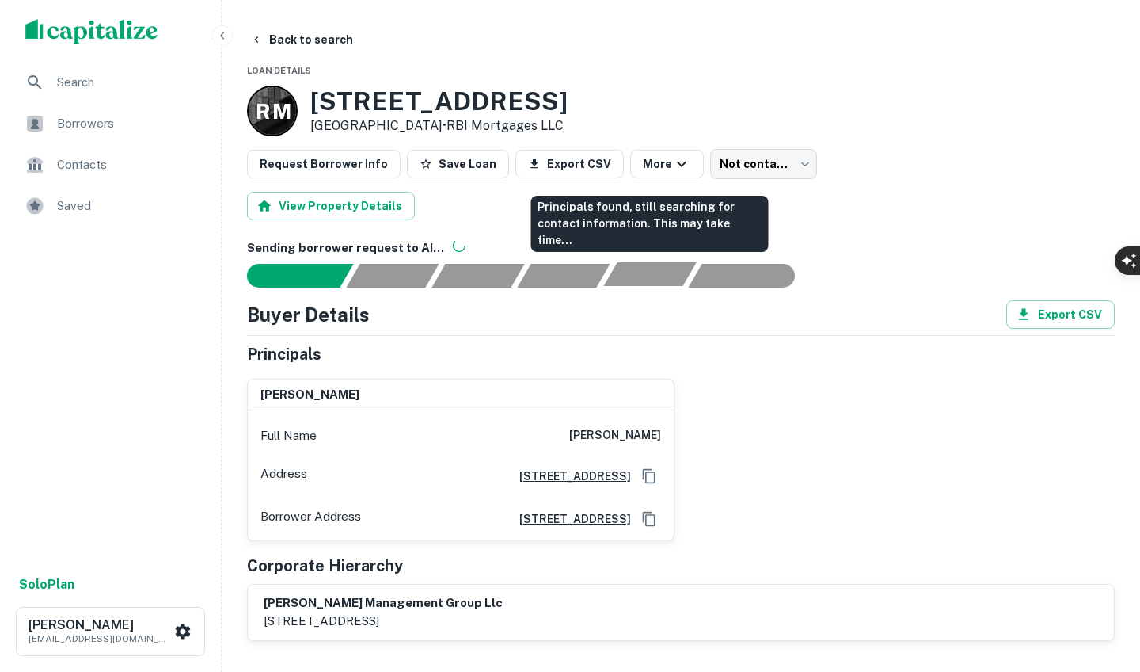
click at [680, 271] on div "Principals found, still searching for contact information. This may take time..." at bounding box center [649, 274] width 93 height 24
drag, startPoint x: 592, startPoint y: 221, endPoint x: 715, endPoint y: 244, distance: 125.6
click at [717, 244] on div "Principals found, still searching for contact information. This may take time..." at bounding box center [650, 224] width 238 height 56
click at [714, 263] on div "Principals found, still searching for contact information. This may take time..." at bounding box center [649, 229] width 241 height 69
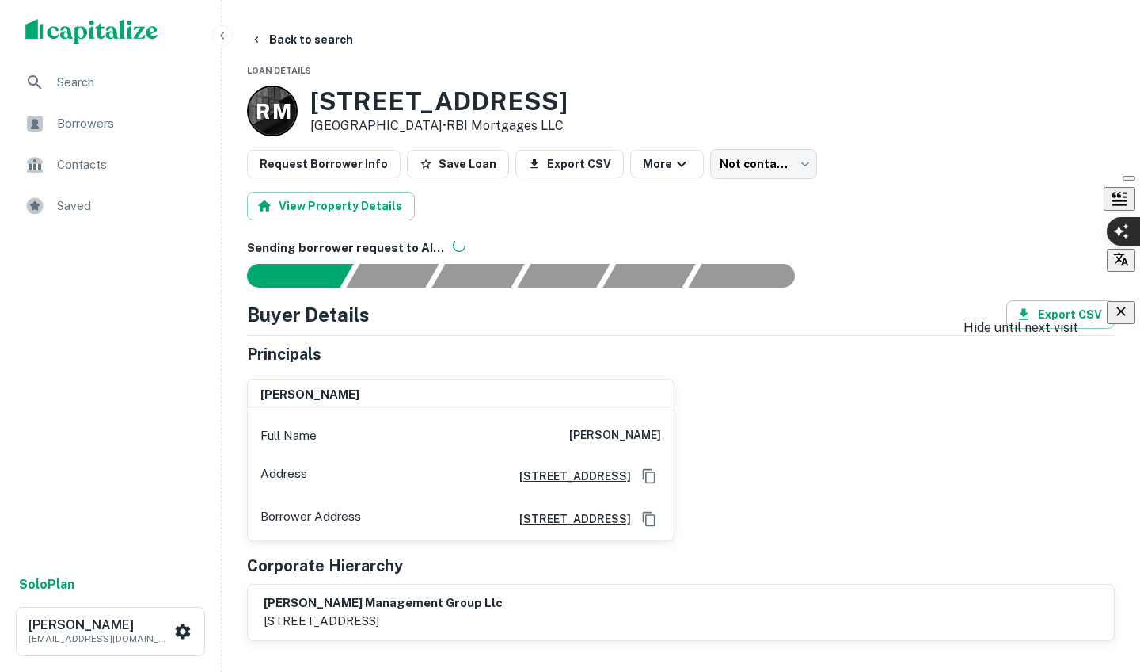
click at [1126, 318] on icon "button" at bounding box center [1121, 311] width 16 height 16
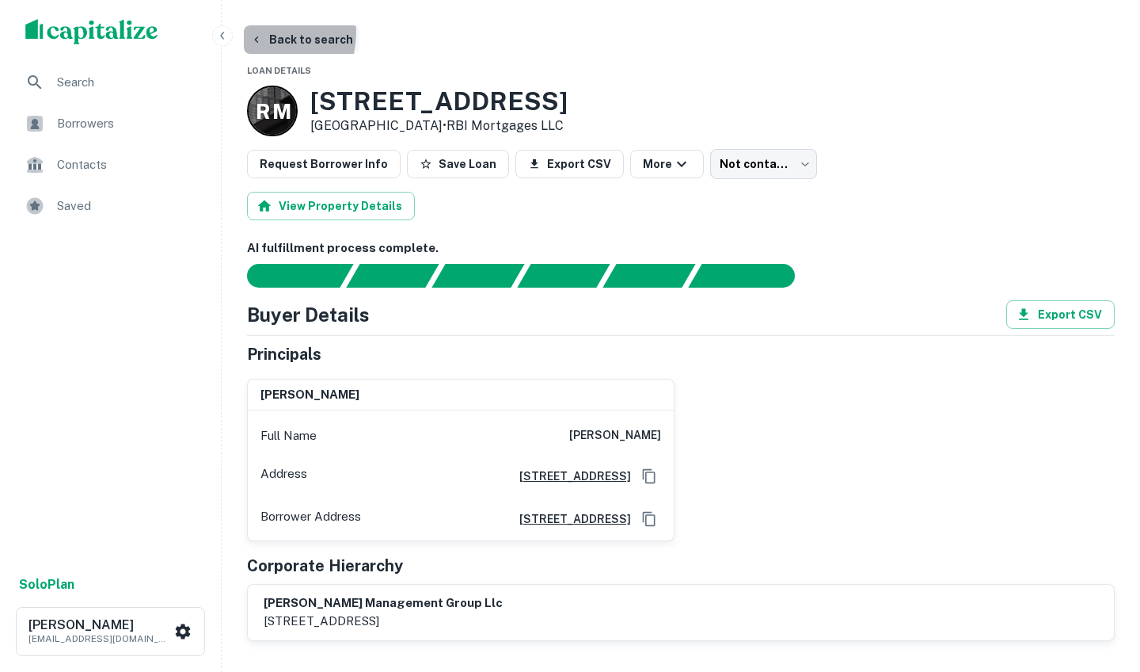
click at [262, 33] on icon "button" at bounding box center [256, 39] width 13 height 13
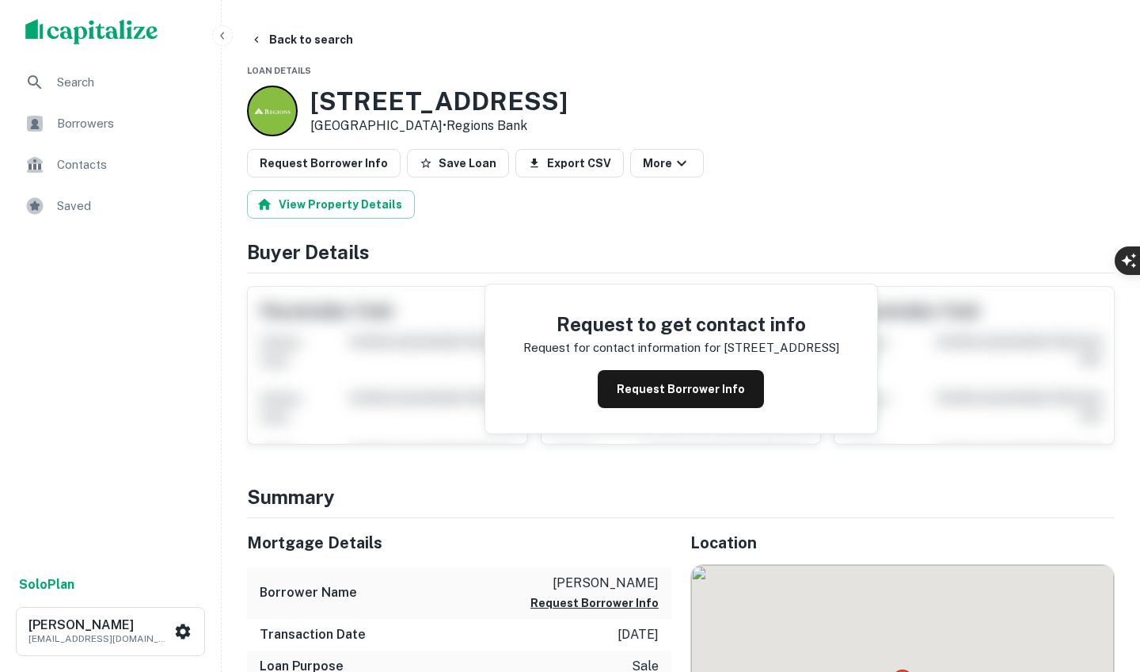
click at [262, 33] on icon "button" at bounding box center [256, 39] width 13 height 13
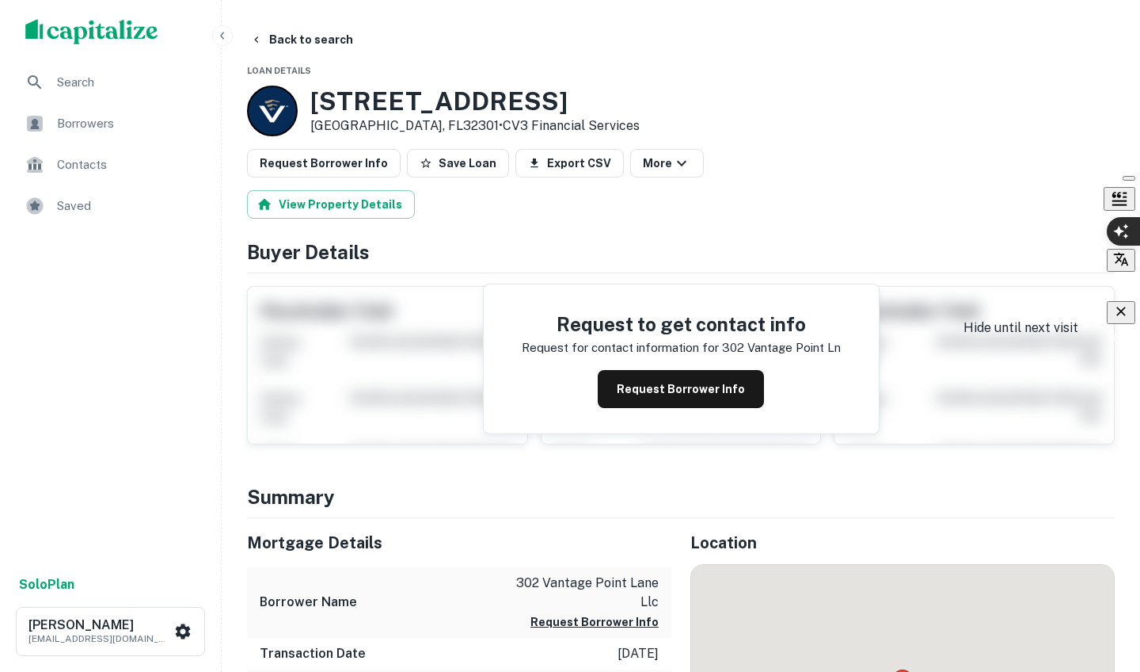
click at [1123, 314] on div "button" at bounding box center [1121, 312] width 16 height 18
